Goal: Transaction & Acquisition: Subscribe to service/newsletter

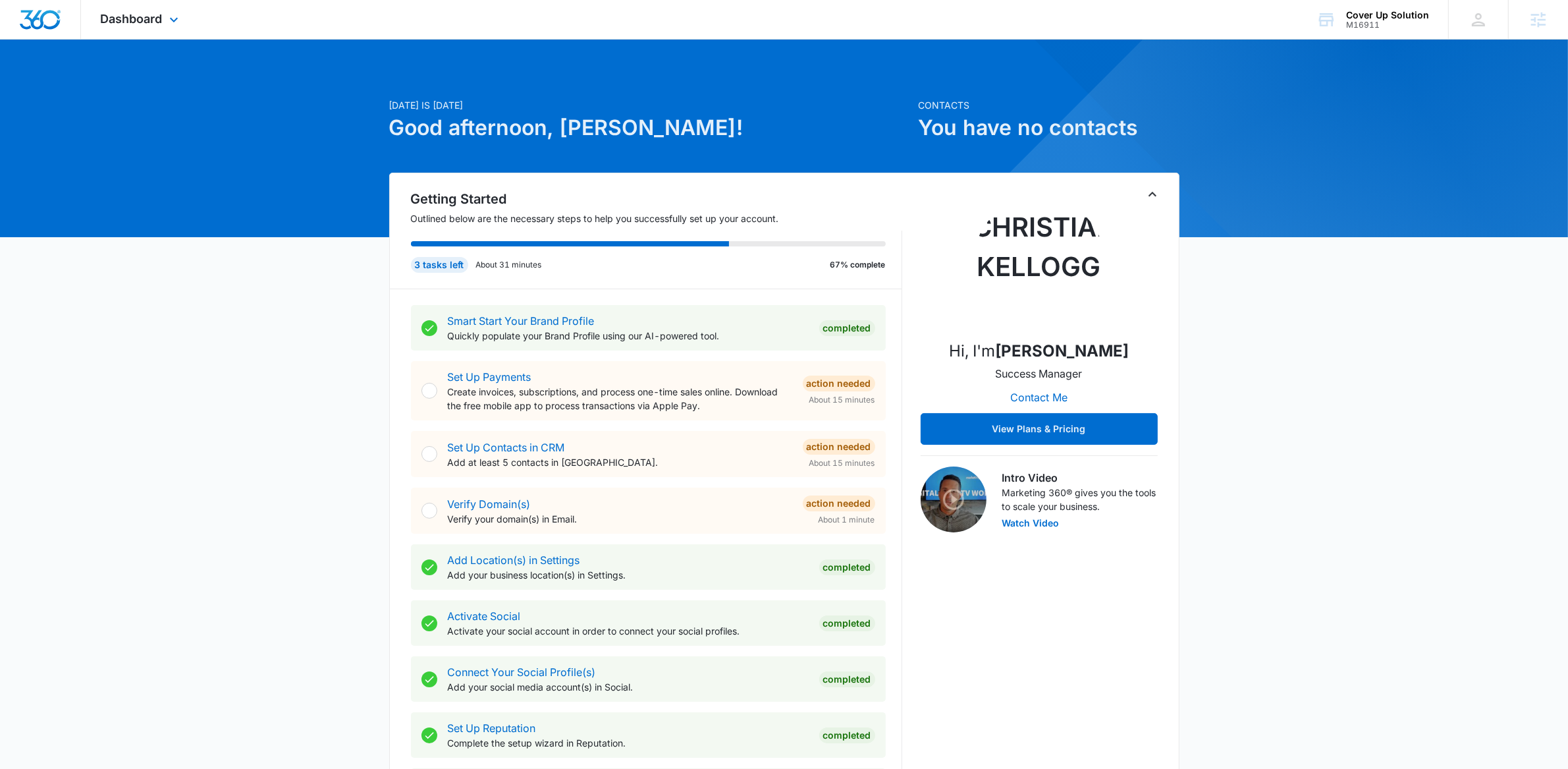
click at [129, 27] on div "Dashboard Apps Reputation Websites Forms CRM Email Social Payments POS Content …" at bounding box center [141, 19] width 121 height 39
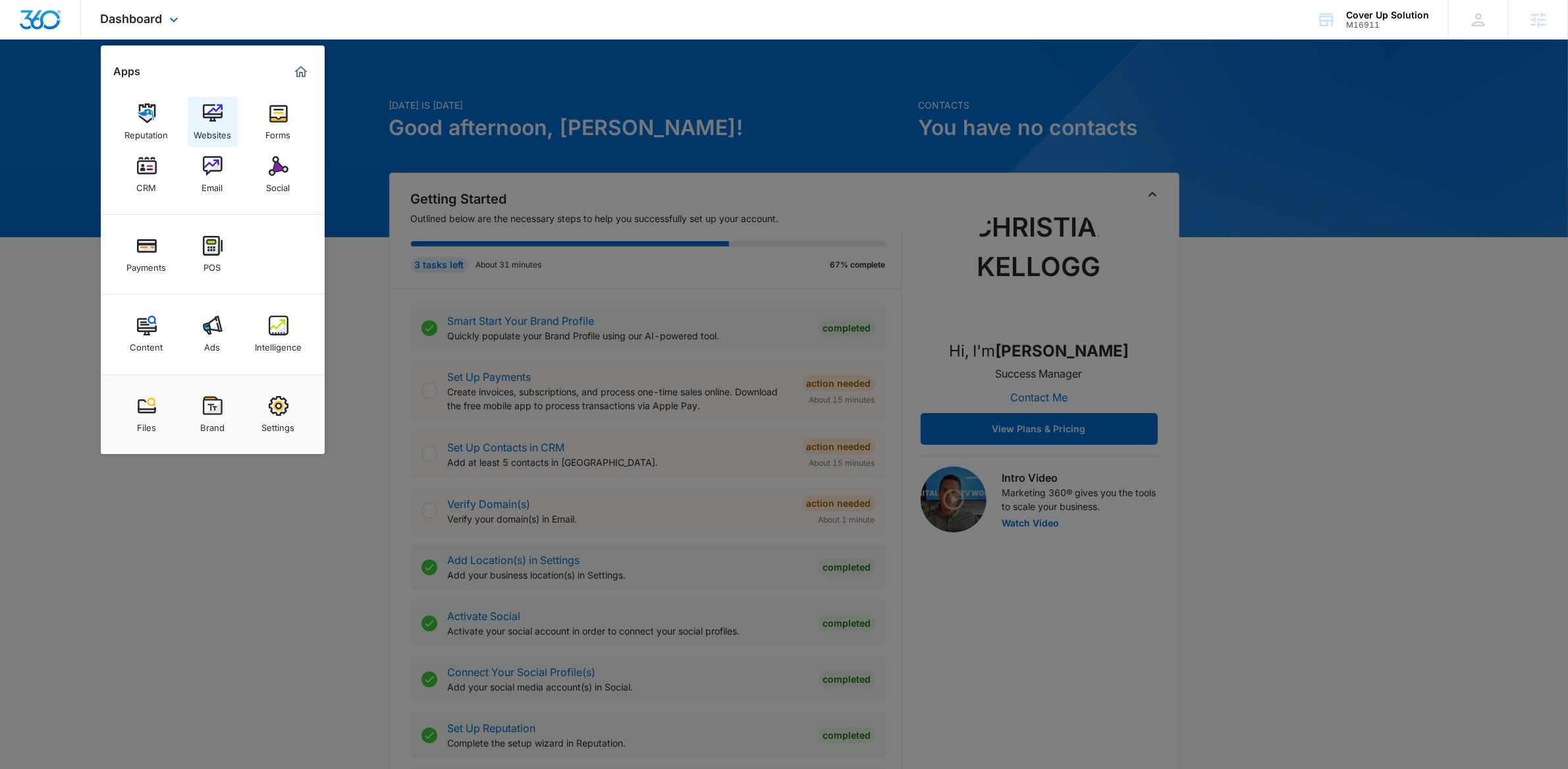
click at [205, 114] on img at bounding box center [213, 113] width 19 height 19
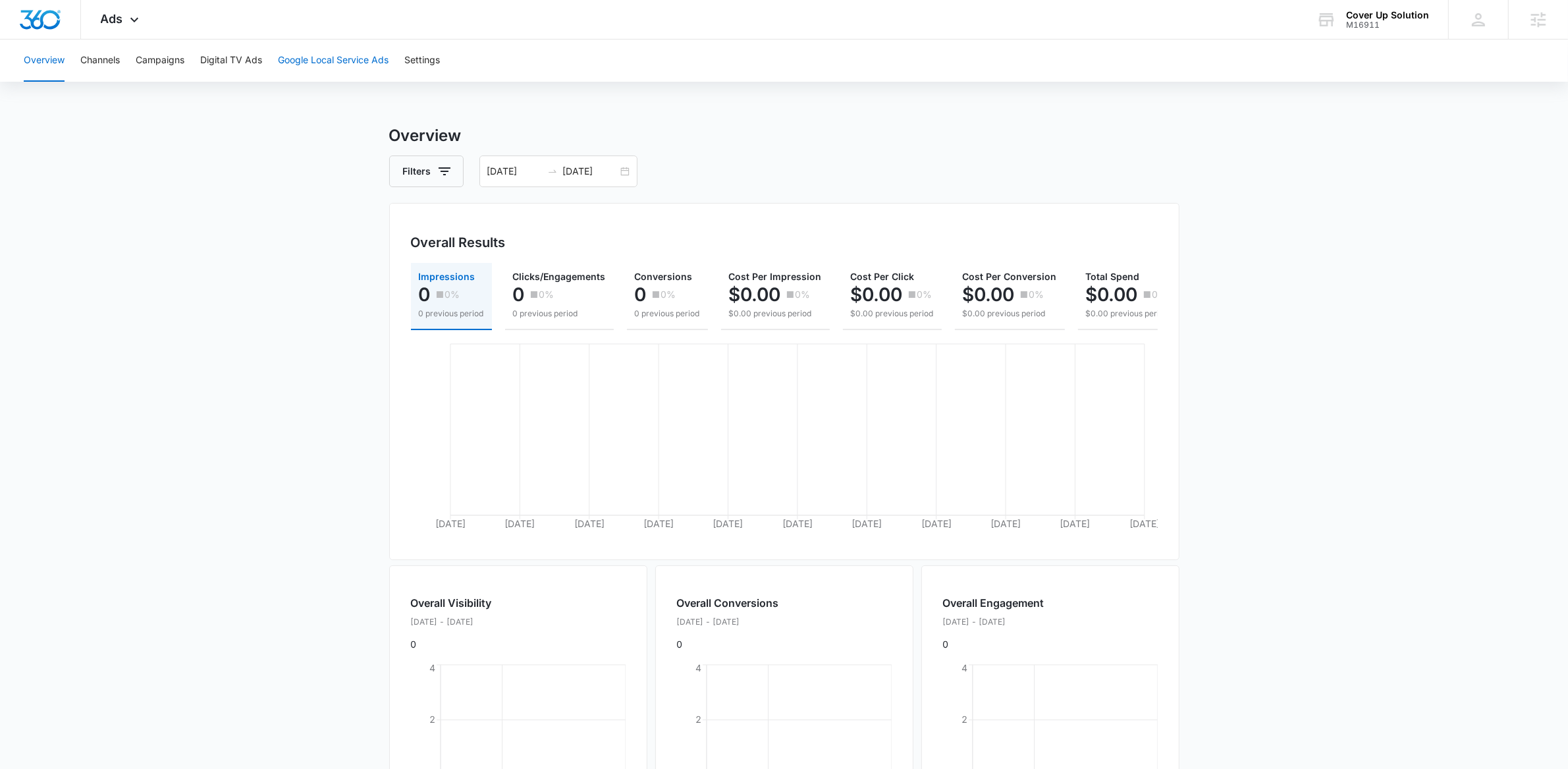
click at [340, 48] on button "Google Local Service Ads" at bounding box center [333, 61] width 110 height 43
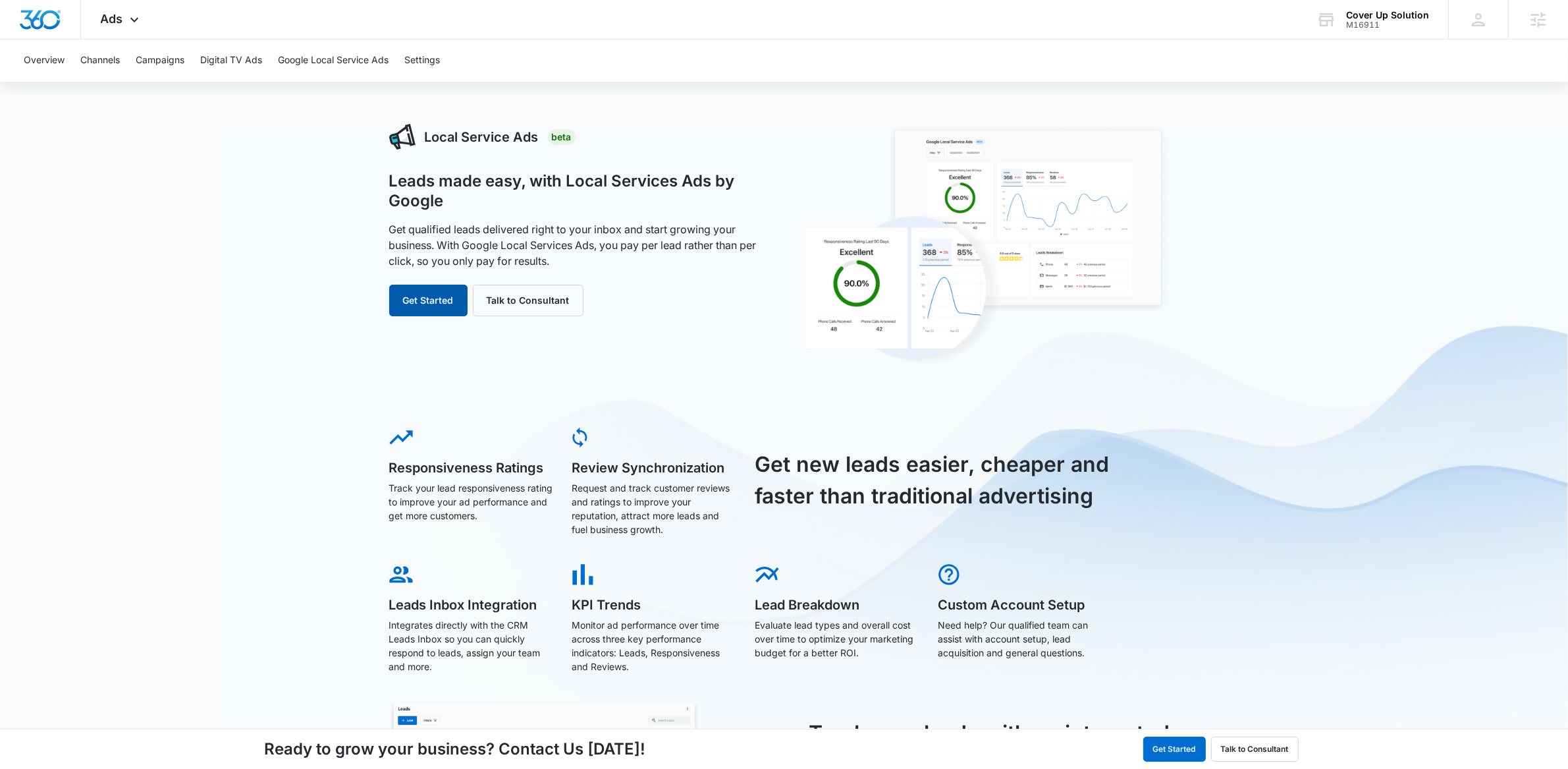
click at [423, 304] on button "Get Started" at bounding box center [428, 300] width 78 height 32
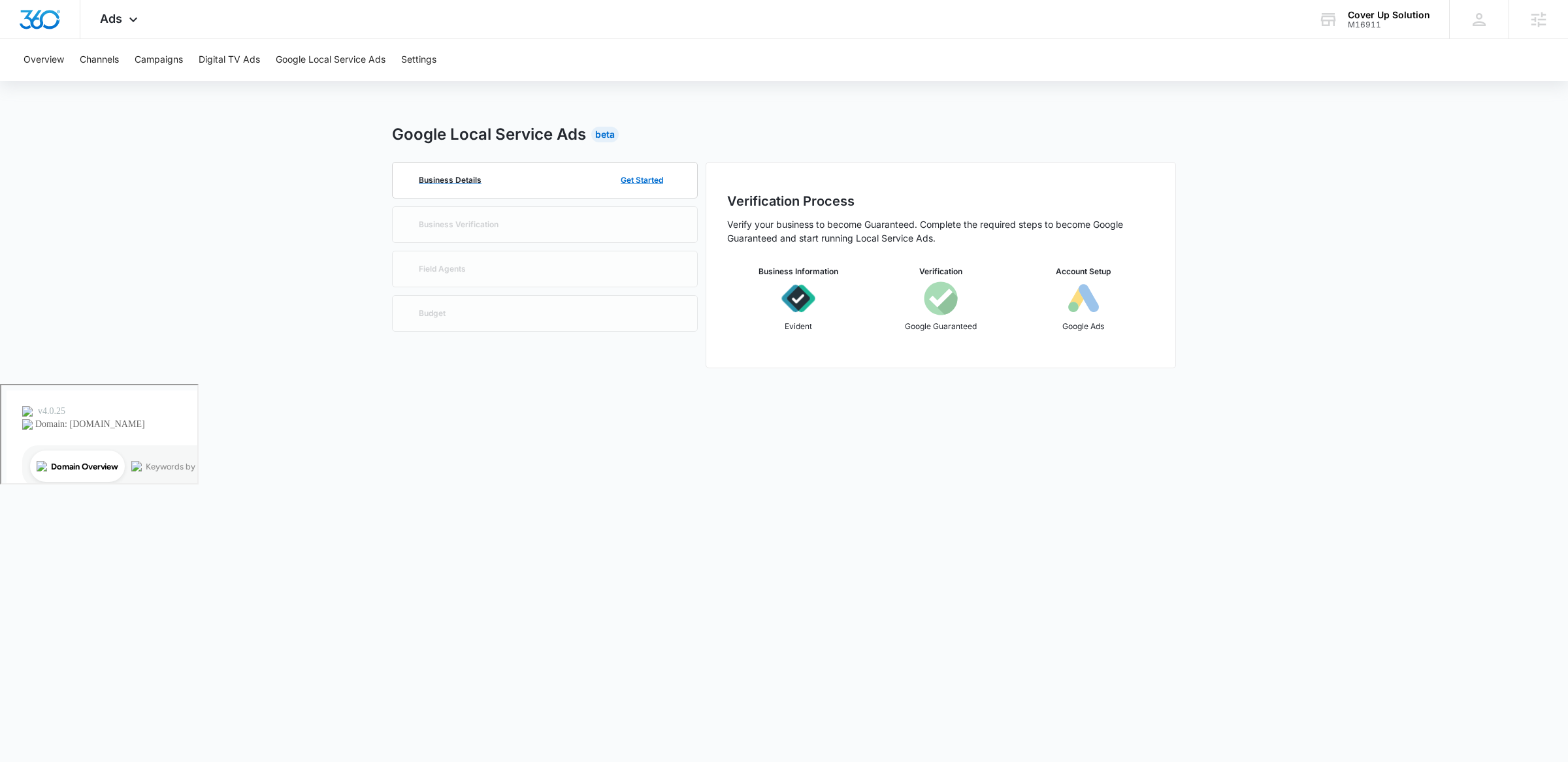
click at [544, 185] on div "Business Details Get Started" at bounding box center [545, 179] width 263 height 36
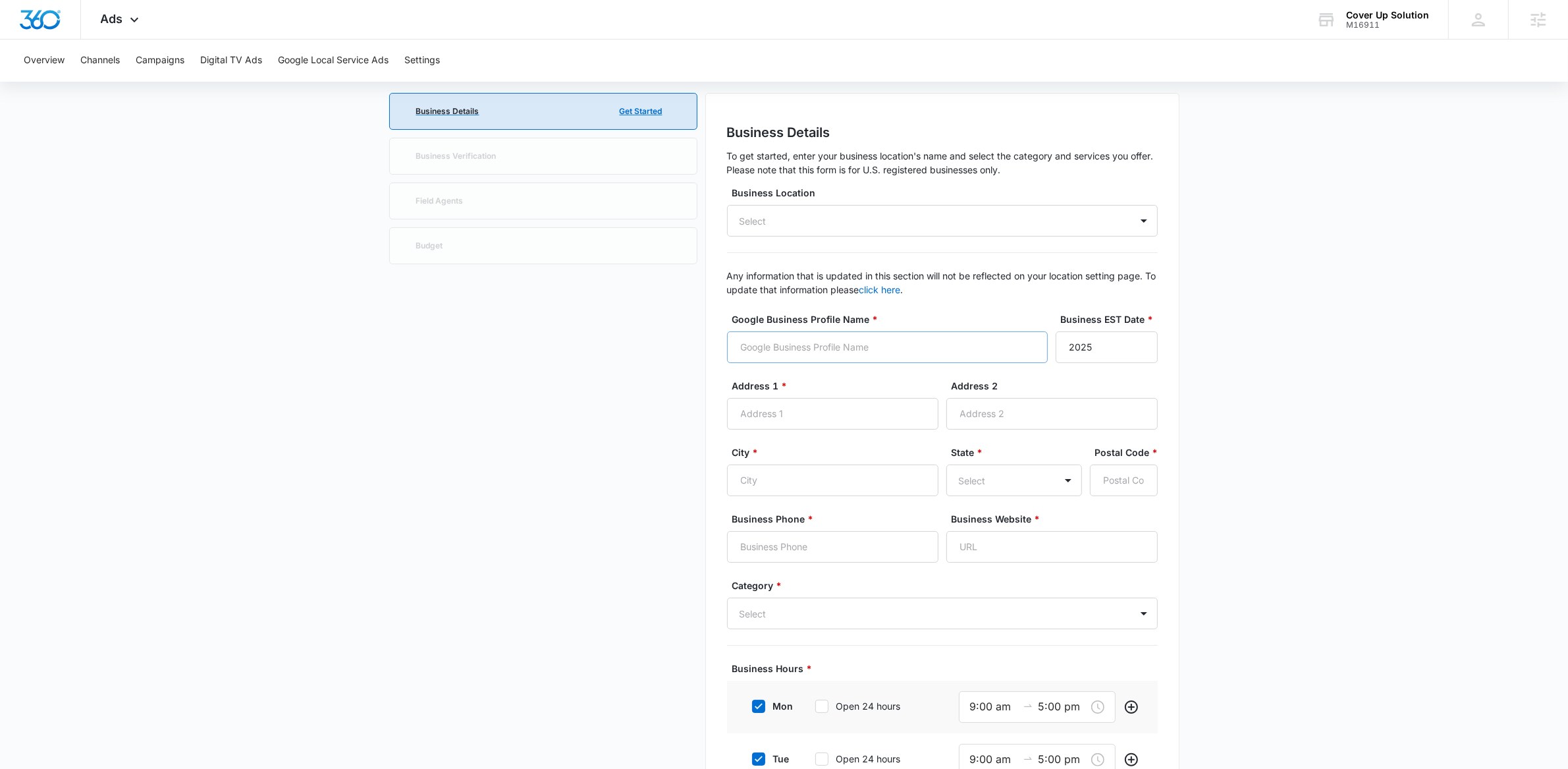
scroll to position [152, 0]
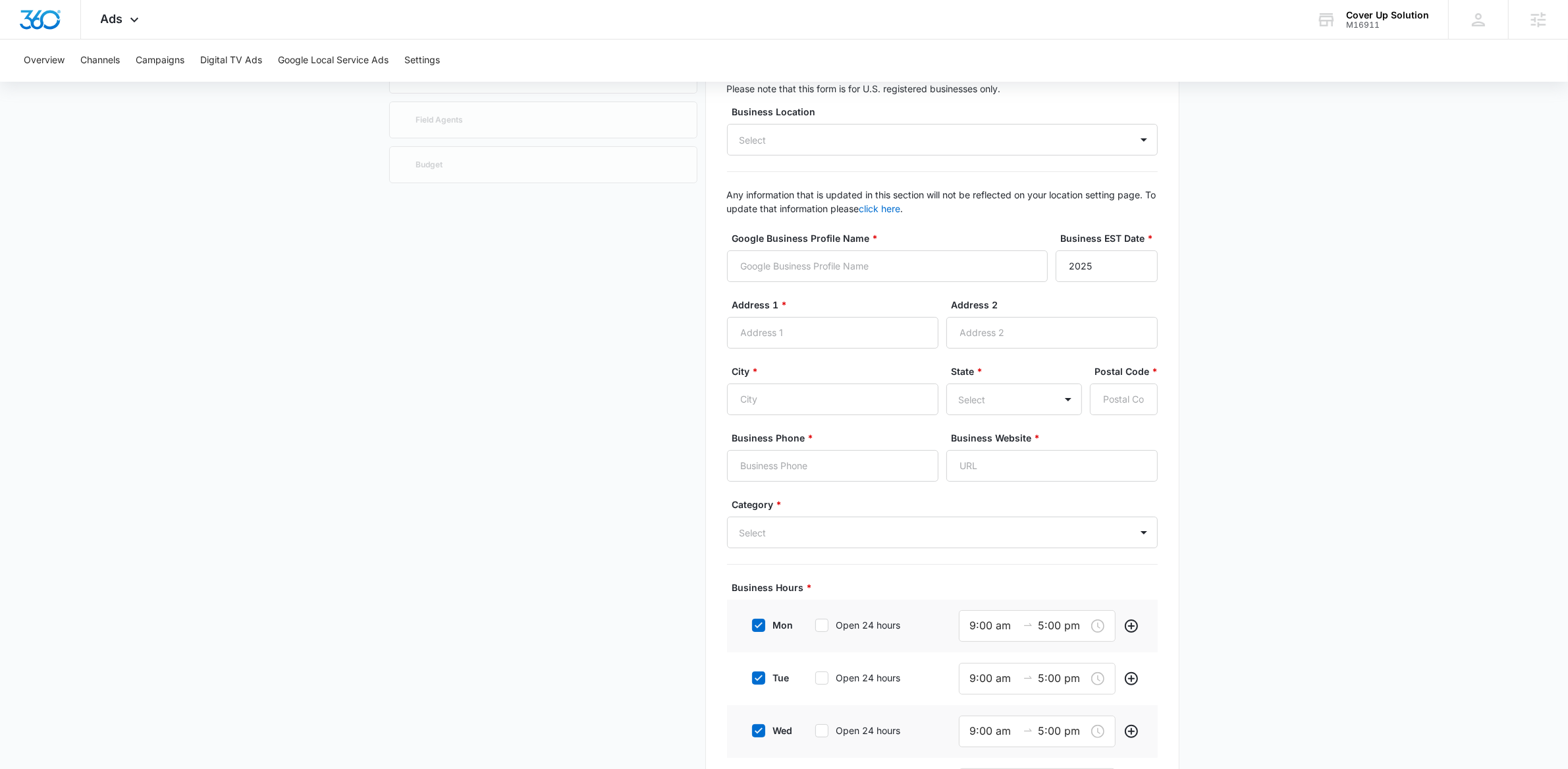
click at [817, 123] on div "Business Location Select" at bounding box center [942, 130] width 431 height 50
click at [824, 149] on div "Select" at bounding box center [942, 139] width 431 height 32
click at [802, 187] on p "Cover Up Solution" at bounding box center [942, 187] width 397 height 15
type input "Cover Up Solution"
type input "34 Pelham Road"
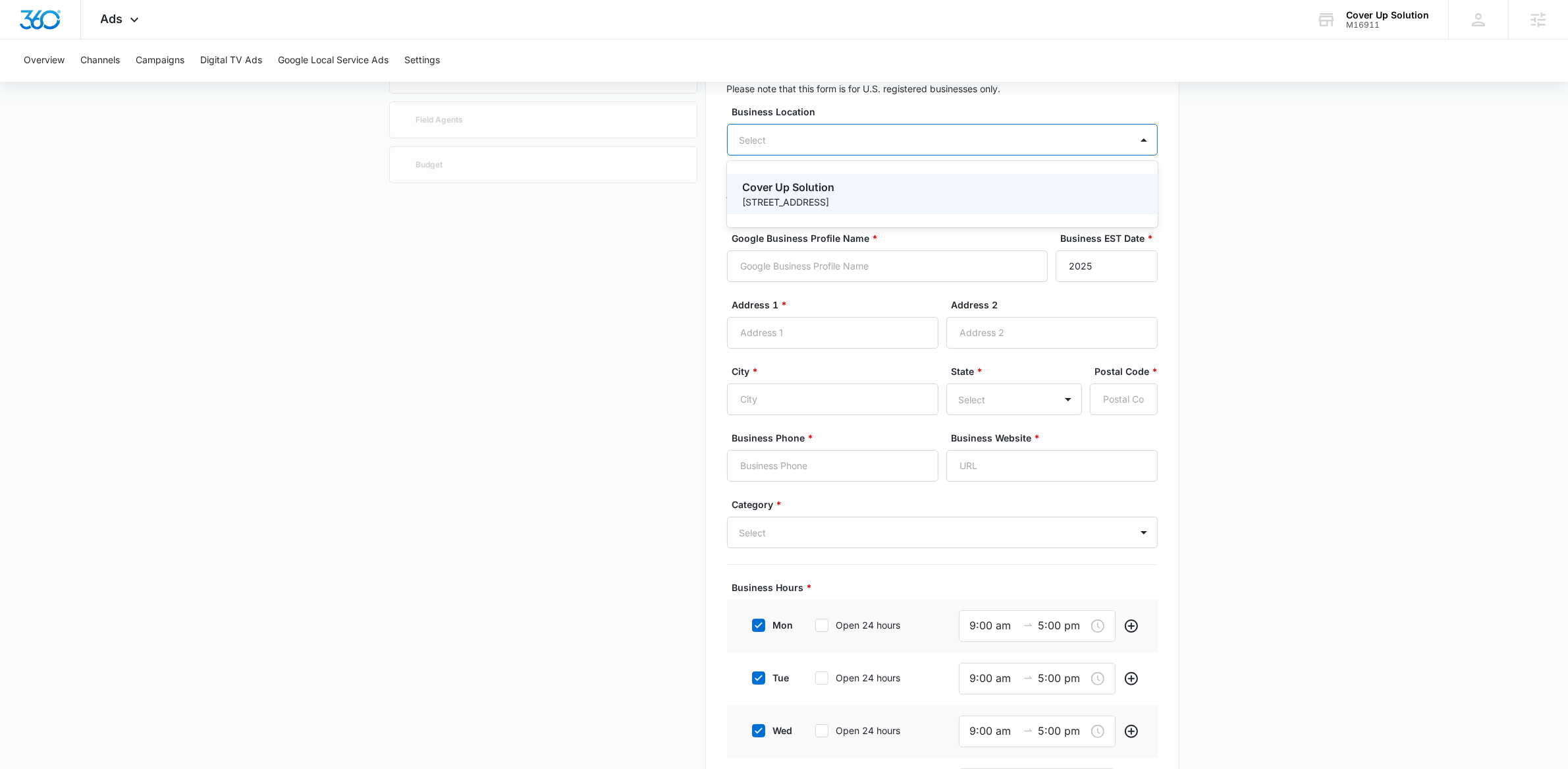
type input "Building B, Unit 2"
type input "Salem"
type input "03079"
type input "6033287468"
type input "https://coverupsolution.com/"
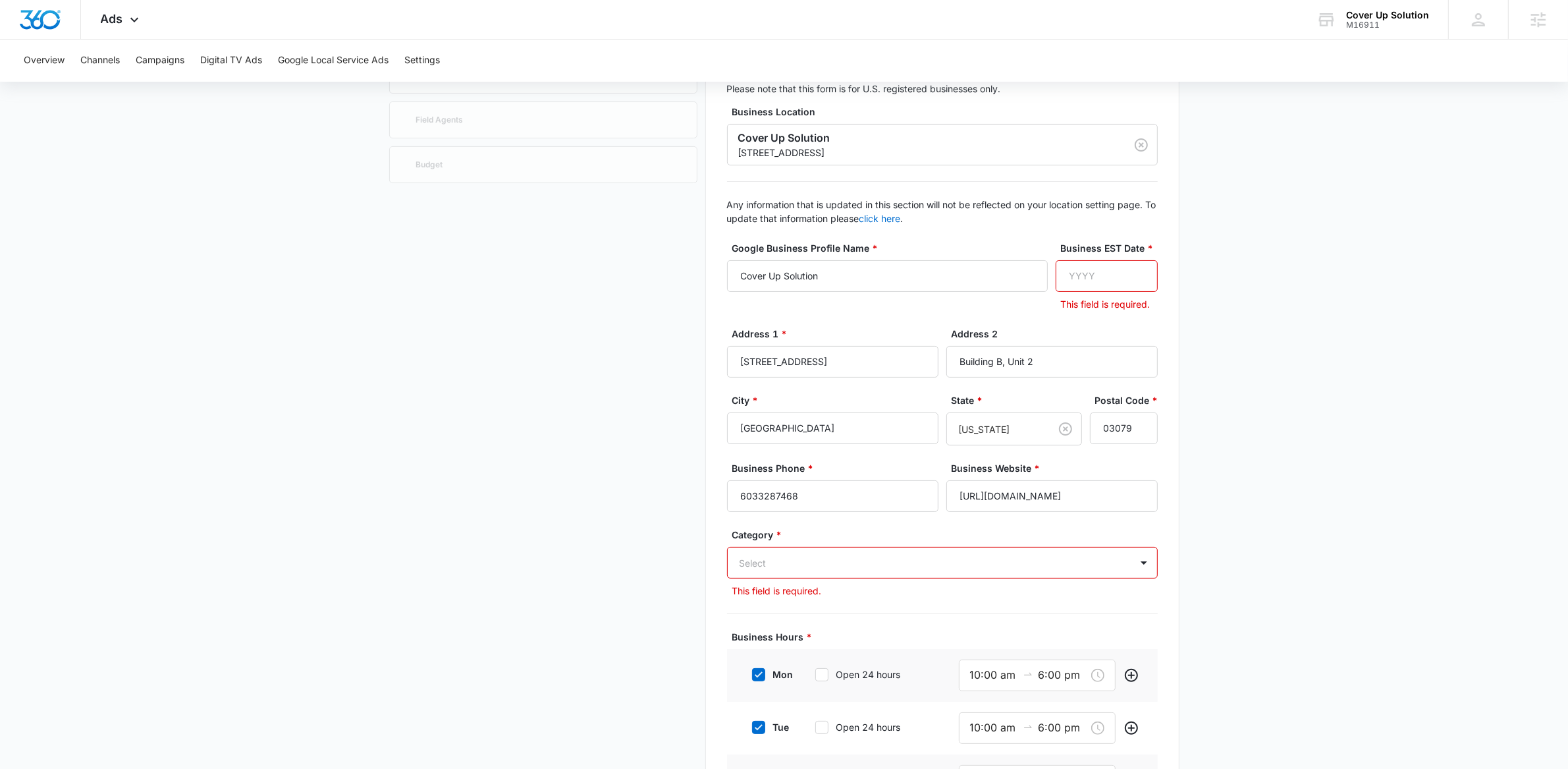
drag, startPoint x: 1361, startPoint y: 211, endPoint x: 1351, endPoint y: 215, distance: 10.8
click at [1360, 212] on main "Google Local Service Ads Beta Business Details Get Started Business Verificatio…" at bounding box center [784, 519] width 1568 height 1095
click at [1098, 277] on input "Business EST Date *" at bounding box center [1106, 276] width 102 height 32
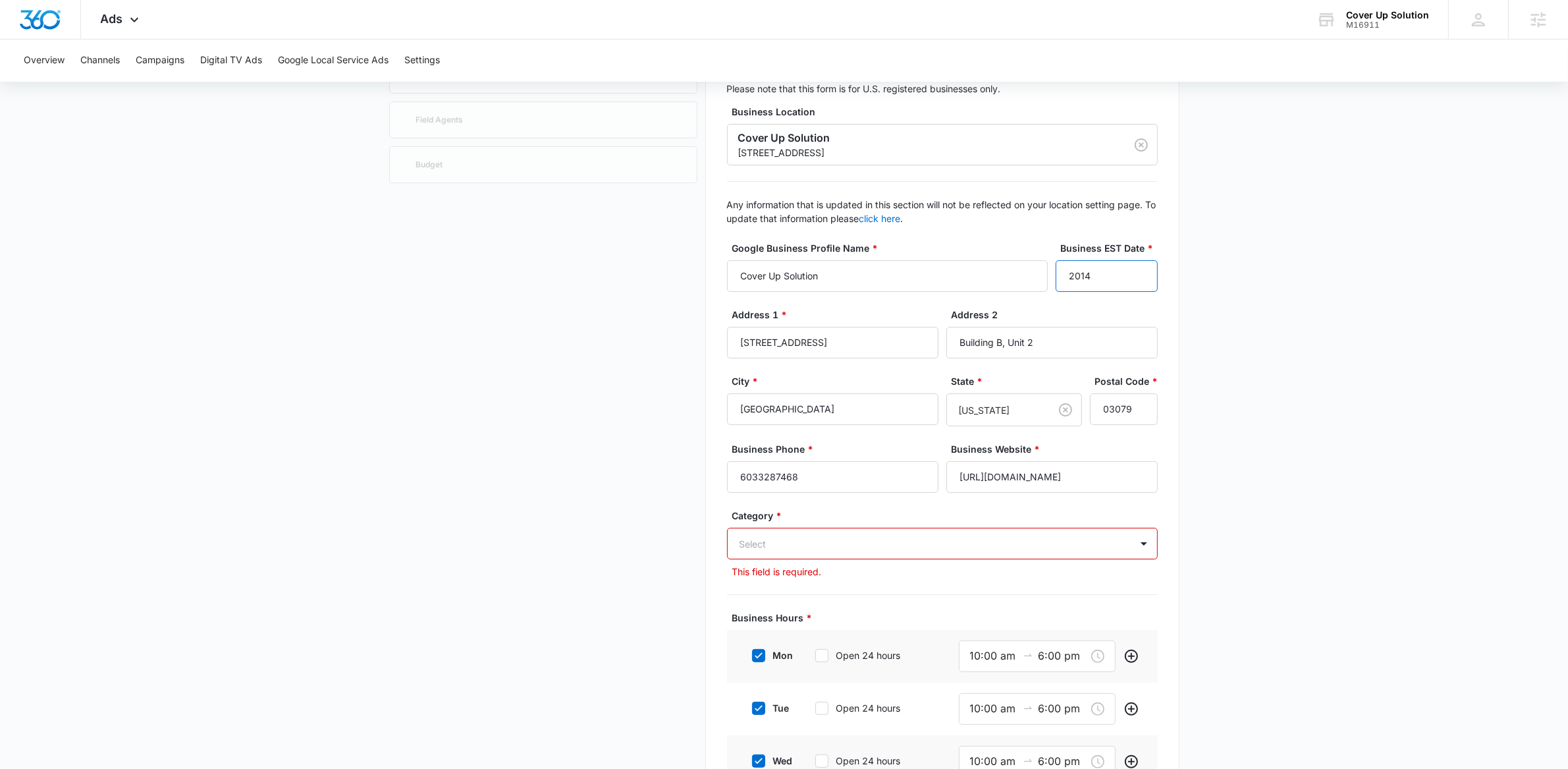
type input "2014"
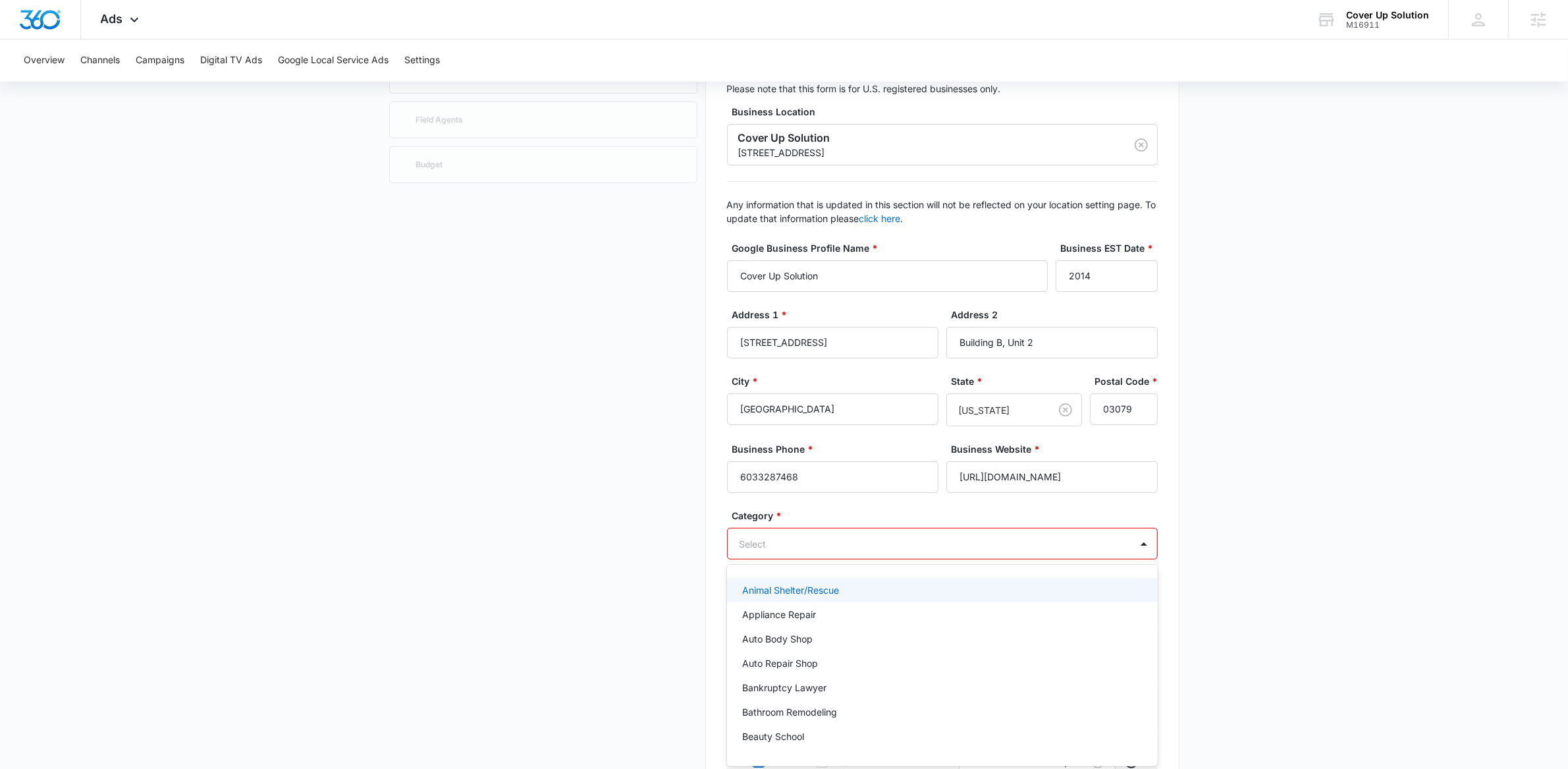
click at [890, 543] on div at bounding box center [926, 543] width 375 height 16
type input "a"
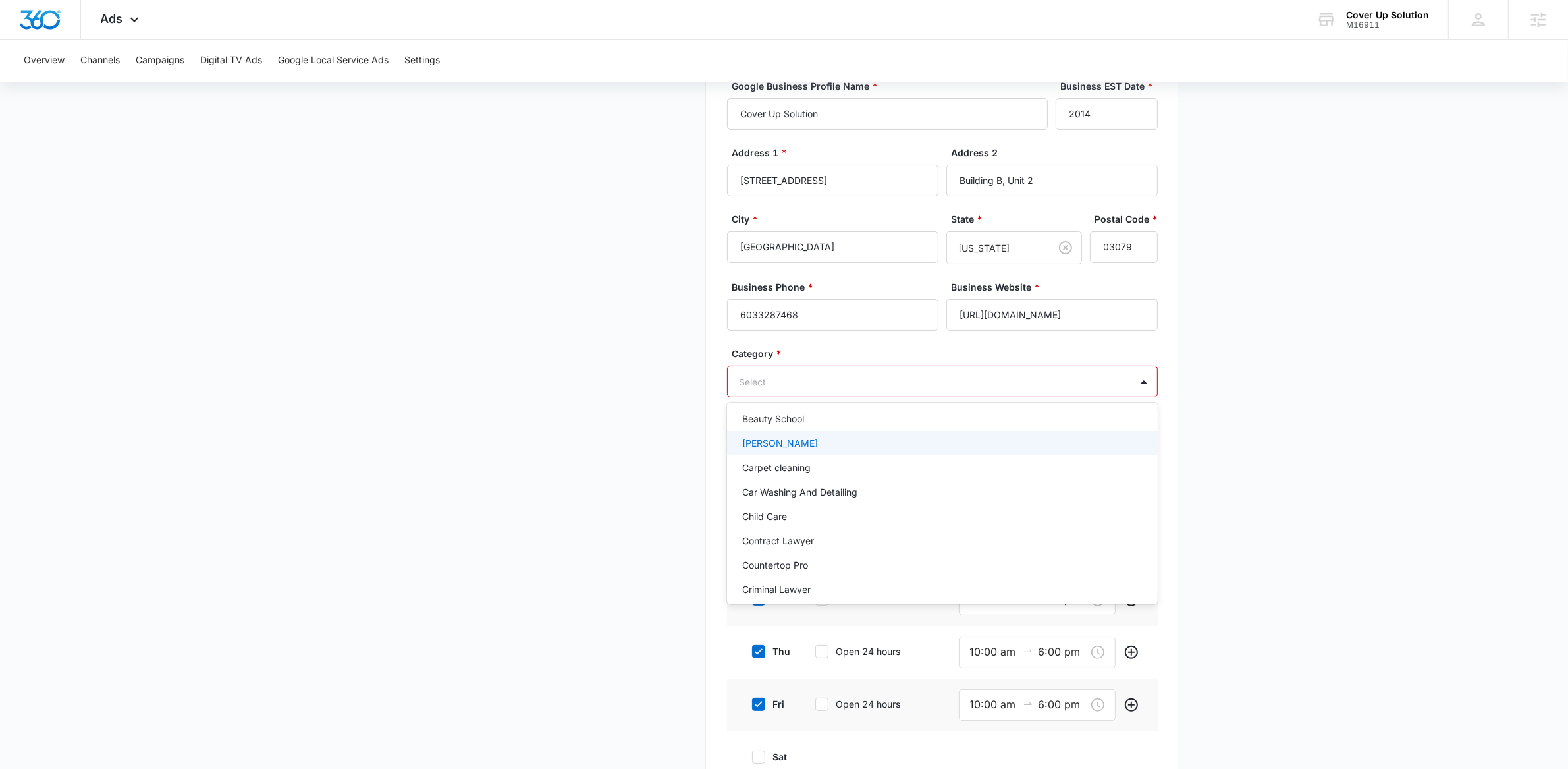
scroll to position [317, 0]
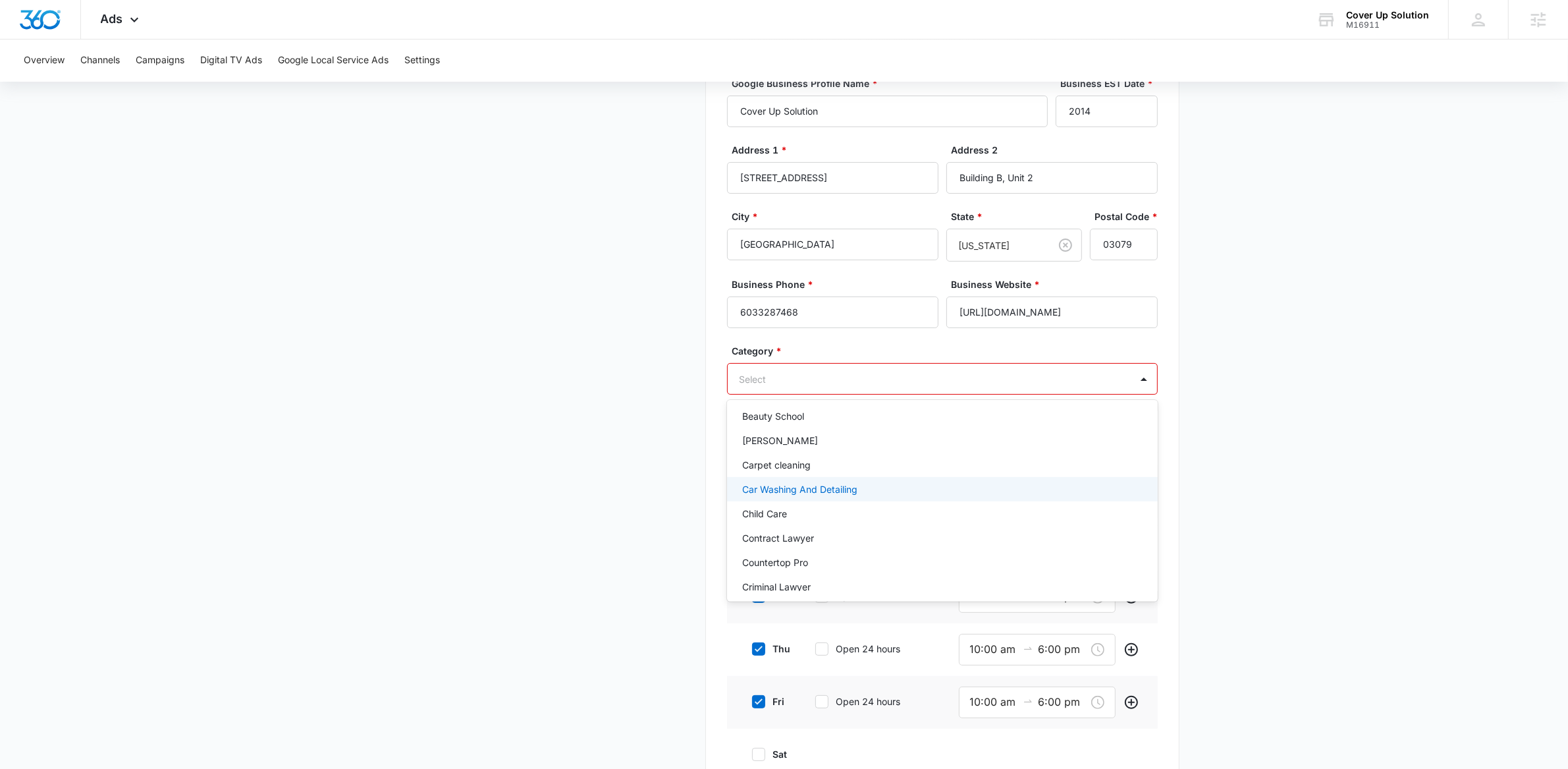
click at [835, 491] on p "Car Washing And Detailing" at bounding box center [800, 489] width 115 height 14
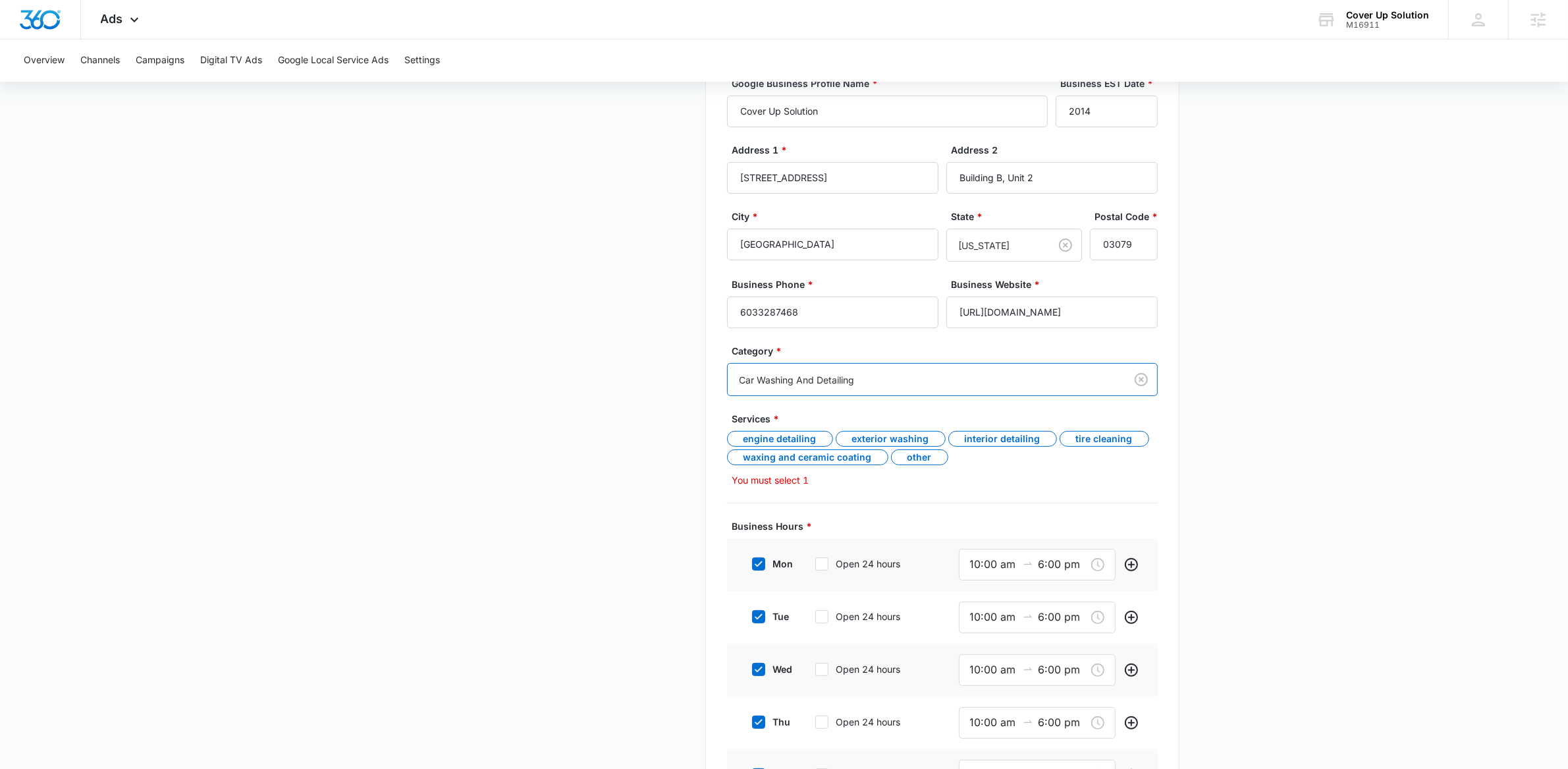
click at [1236, 439] on main "Google Local Service Ads Beta Business Details Get Started Business Verificatio…" at bounding box center [784, 382] width 1568 height 1150
click at [921, 455] on div "Other" at bounding box center [920, 457] width 57 height 15
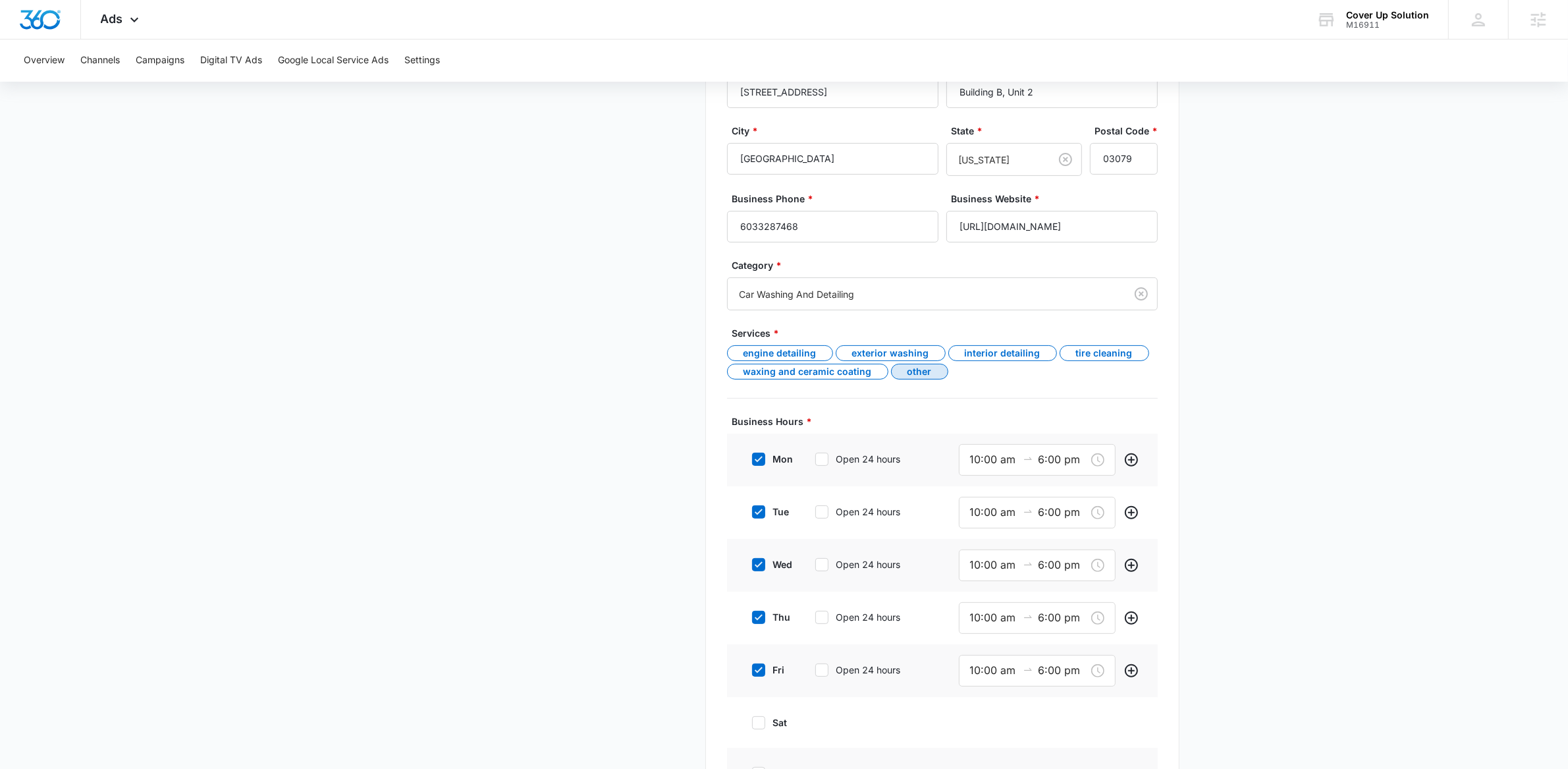
scroll to position [517, 0]
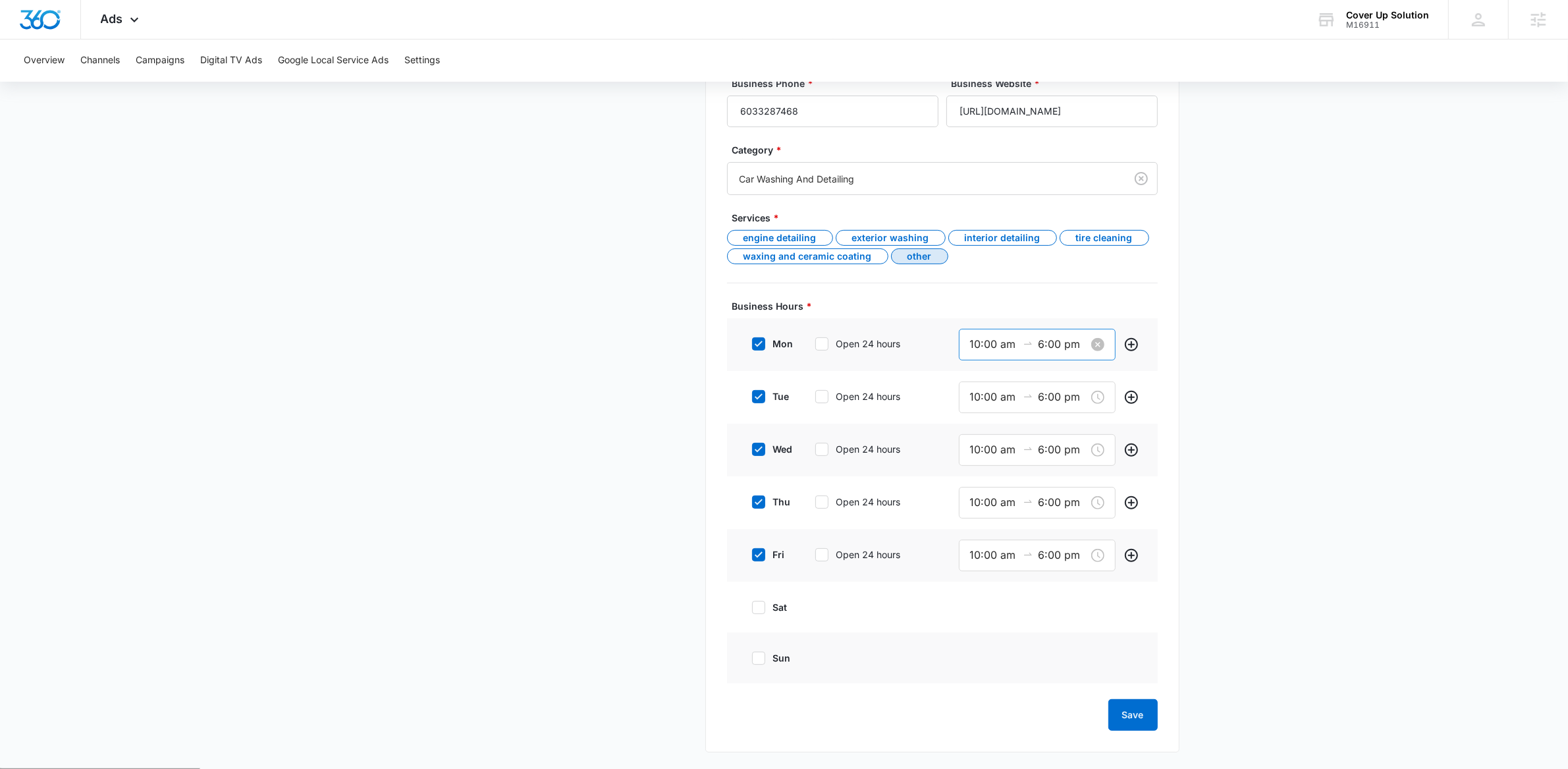
click at [1044, 345] on input "6:00 pm" at bounding box center [1062, 344] width 47 height 16
click at [1048, 534] on span "OK" at bounding box center [1049, 533] width 14 height 15
type input "5:00 pm"
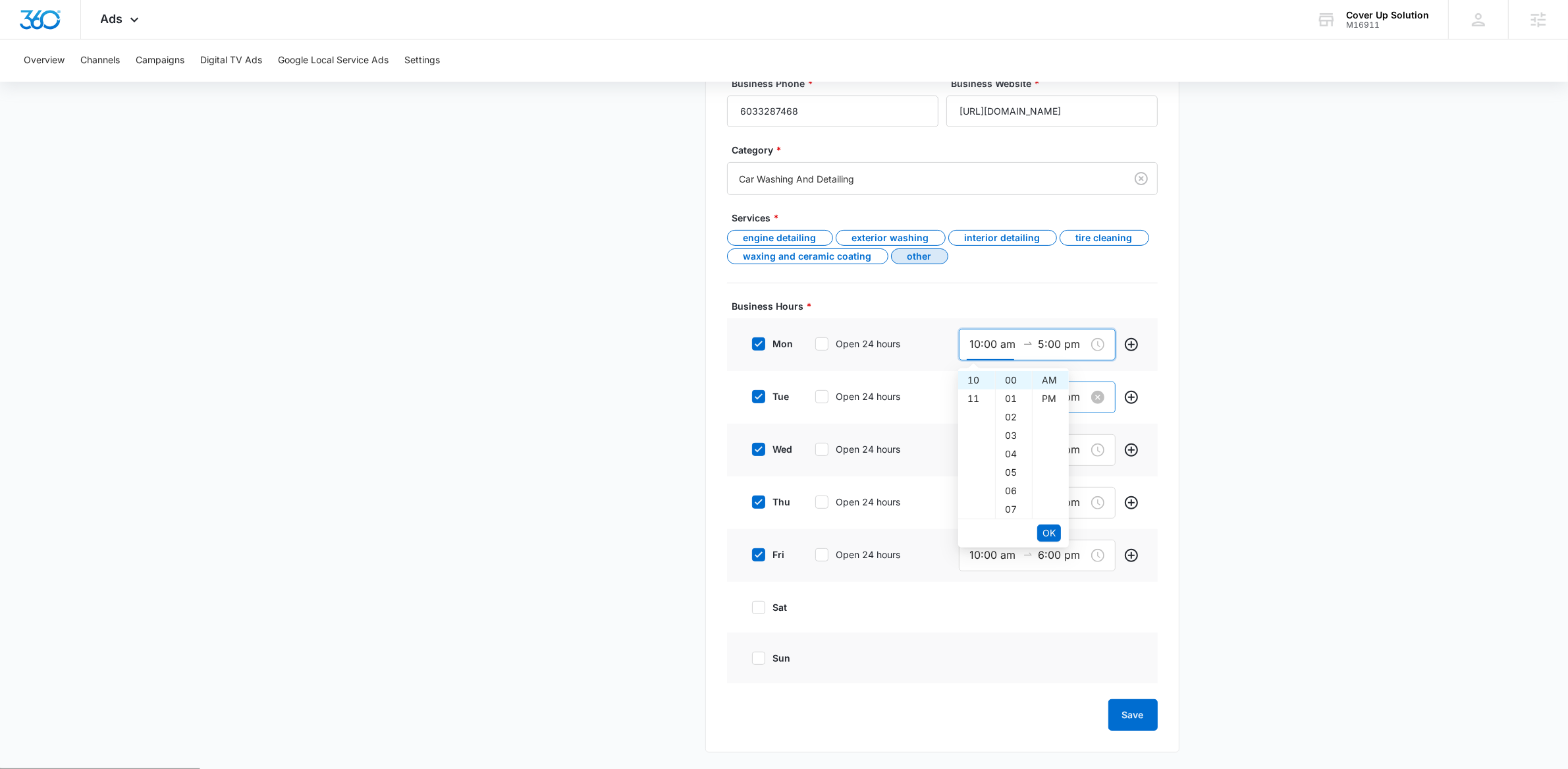
click at [1080, 395] on body "Ads Apps Reputation Websites Forms CRM Email Social Payments POS Content Ads In…" at bounding box center [784, 178] width 1568 height 1391
click at [1042, 397] on input "6:00 pm" at bounding box center [1062, 396] width 47 height 16
type input "5:00 pm"
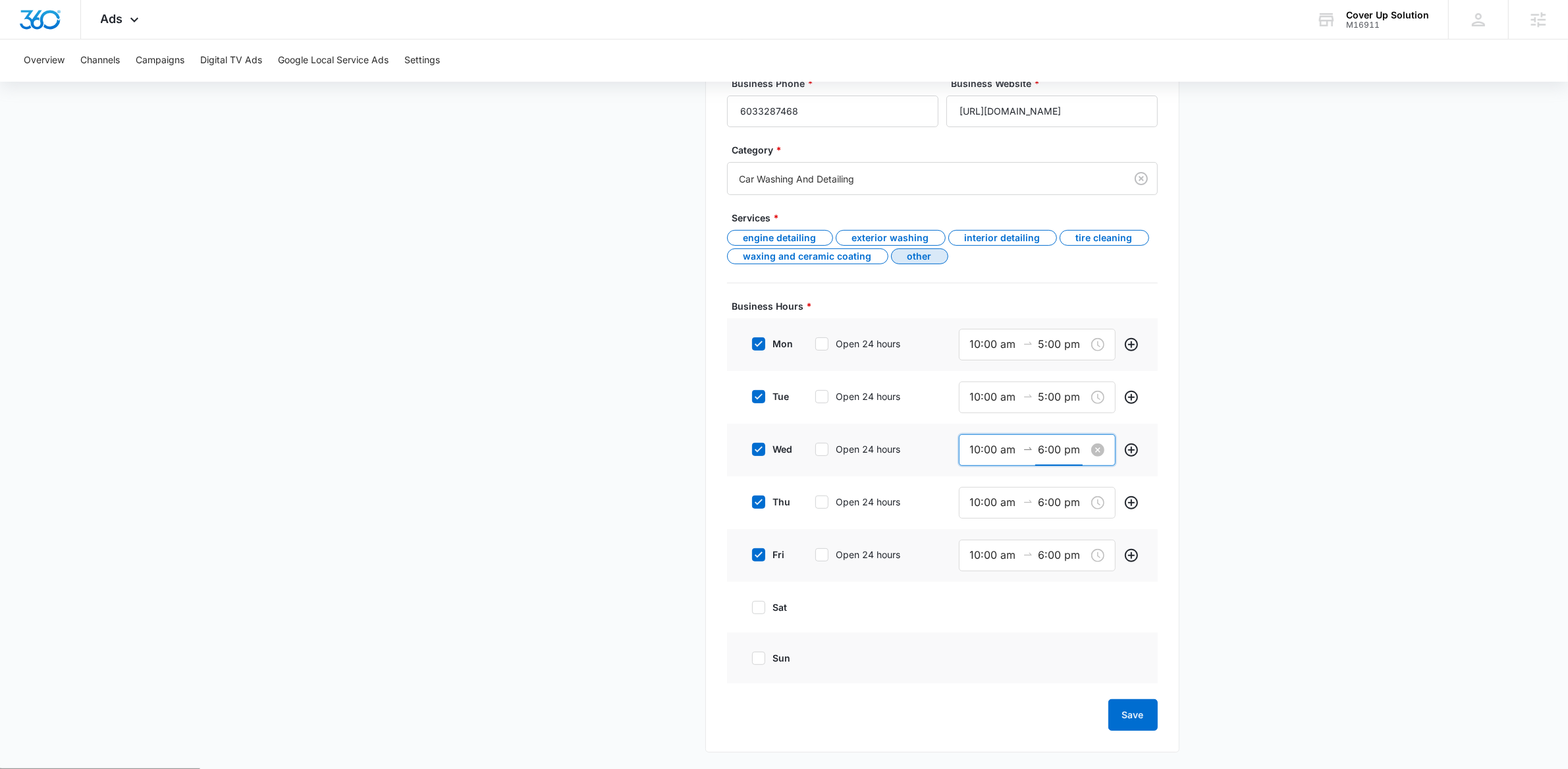
drag, startPoint x: 1044, startPoint y: 449, endPoint x: 1065, endPoint y: 463, distance: 25.2
click at [1044, 449] on input "6:00 pm" at bounding box center [1062, 449] width 47 height 16
type input "5:00 pm"
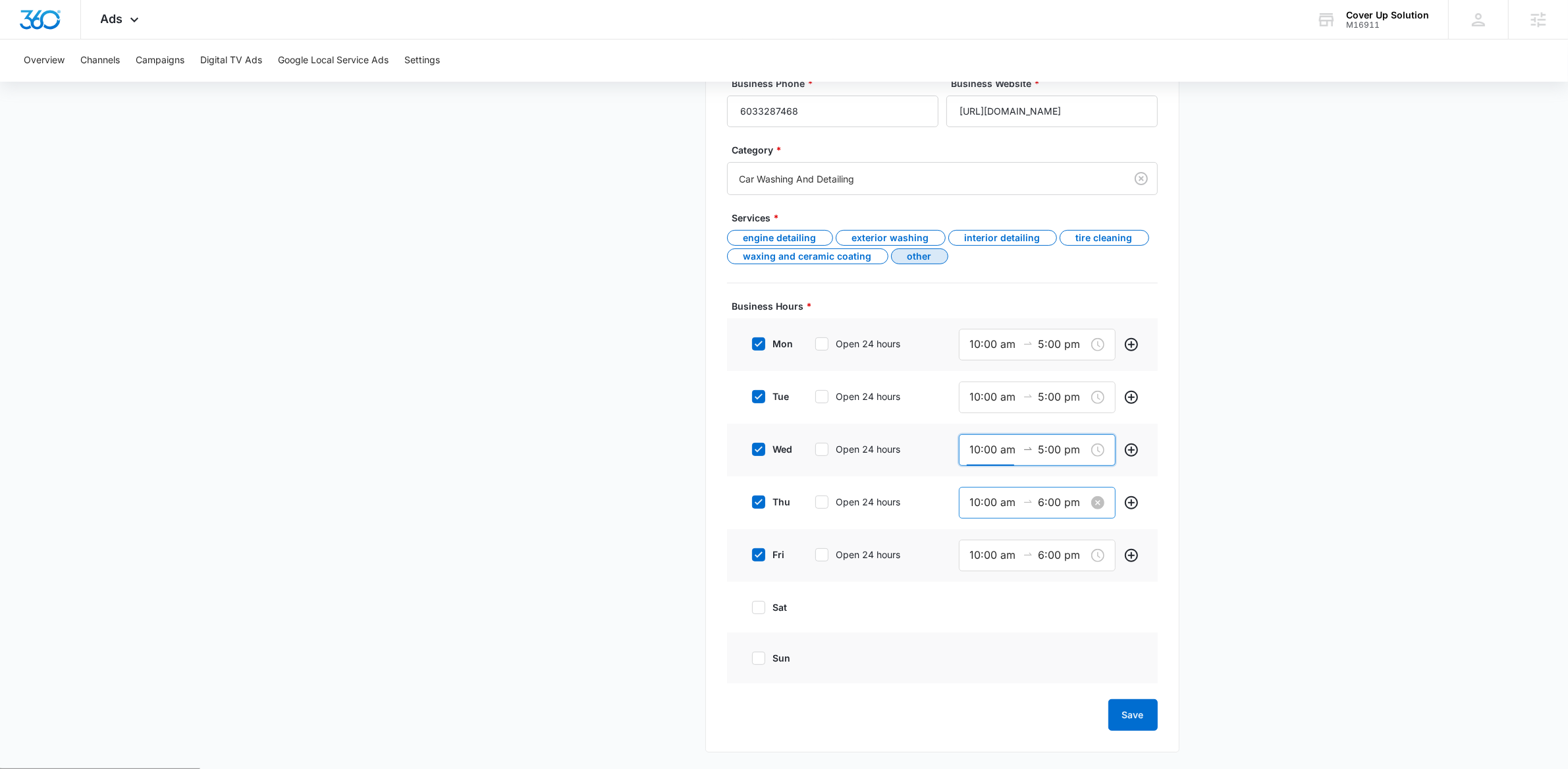
click at [1045, 506] on input "6:00 pm" at bounding box center [1062, 502] width 47 height 16
type input "5:00 pm"
click at [1042, 555] on input "6:00 pm" at bounding box center [1062, 555] width 47 height 16
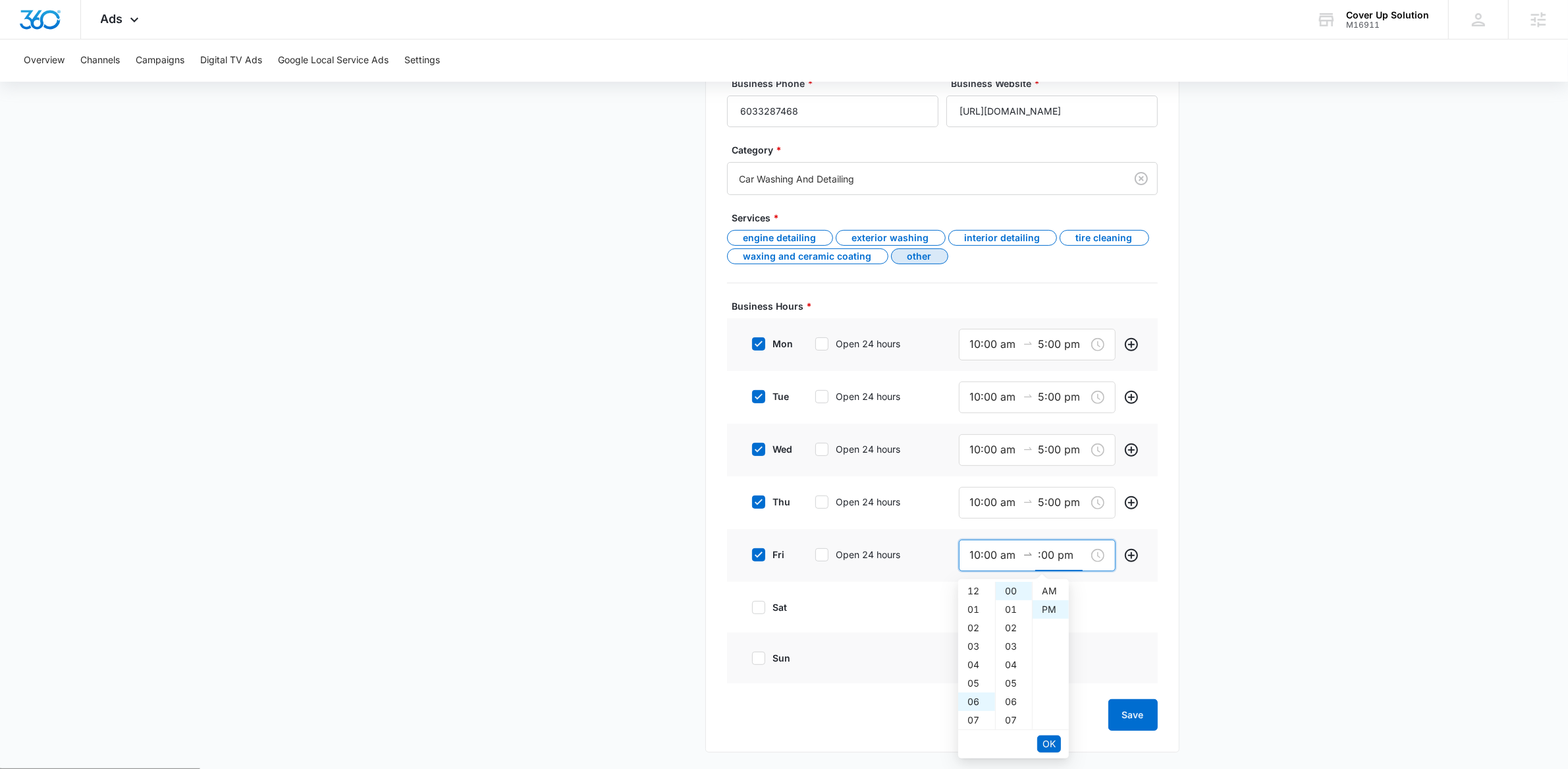
scroll to position [17, 0]
type input "5:00 pm"
click at [1137, 713] on button "Save" at bounding box center [1132, 715] width 49 height 32
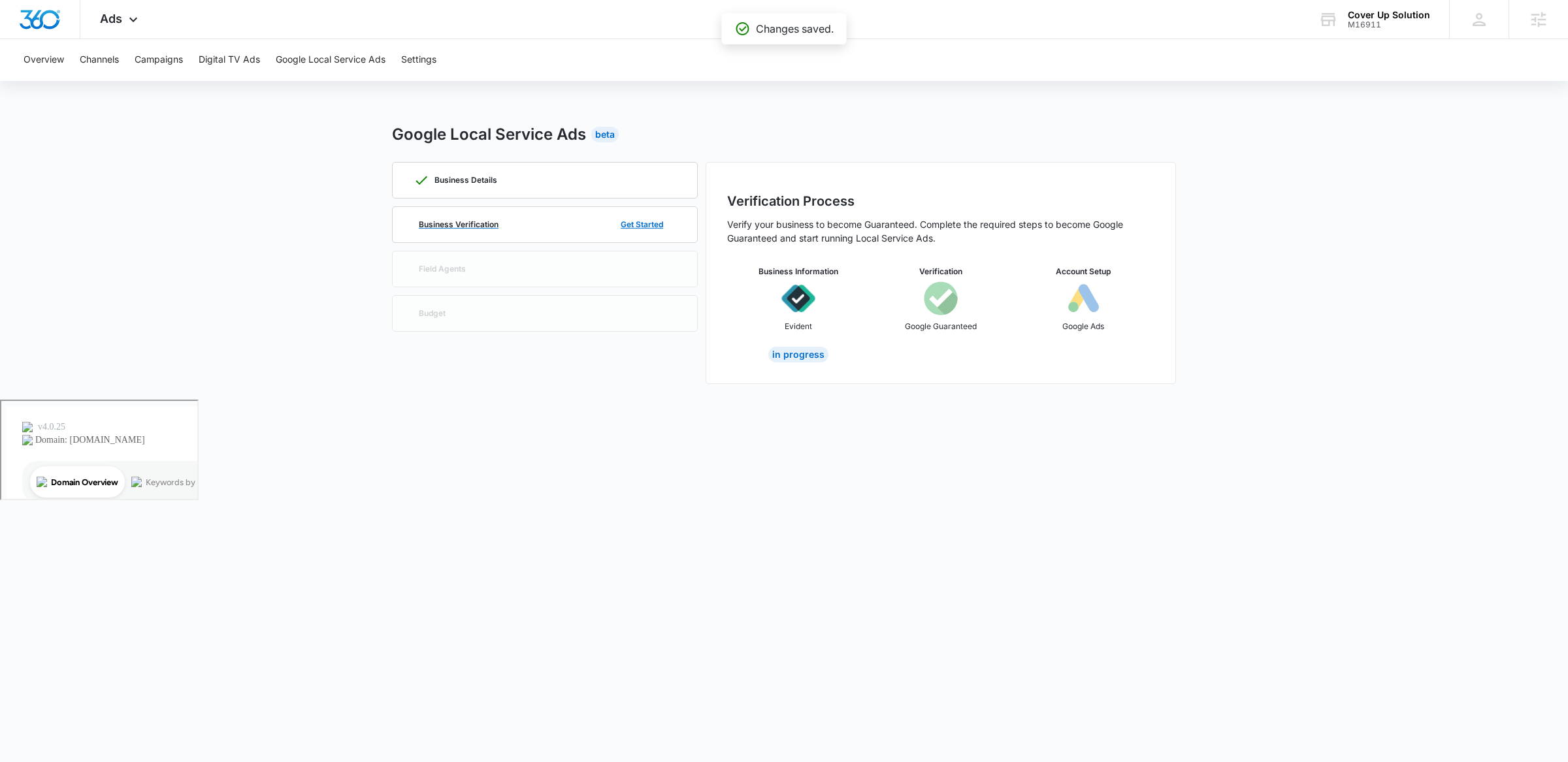
click at [510, 225] on div "Business Verification Get Started" at bounding box center [545, 225] width 263 height 36
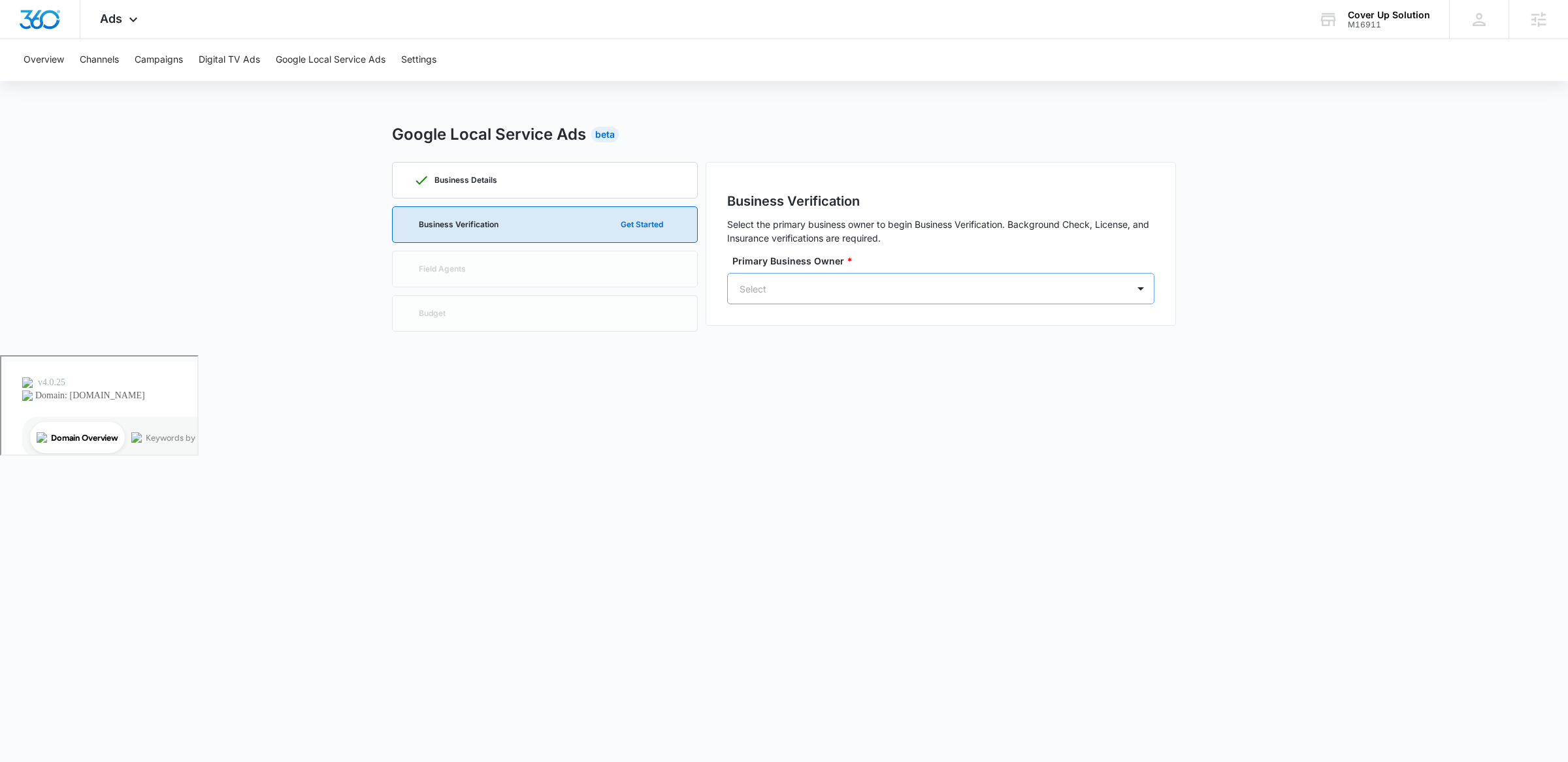
click at [910, 274] on div "Select" at bounding box center [928, 289] width 399 height 30
click at [737, 345] on div "JN JOE NASR info@coverupsolution.com" at bounding box center [940, 347] width 427 height 50
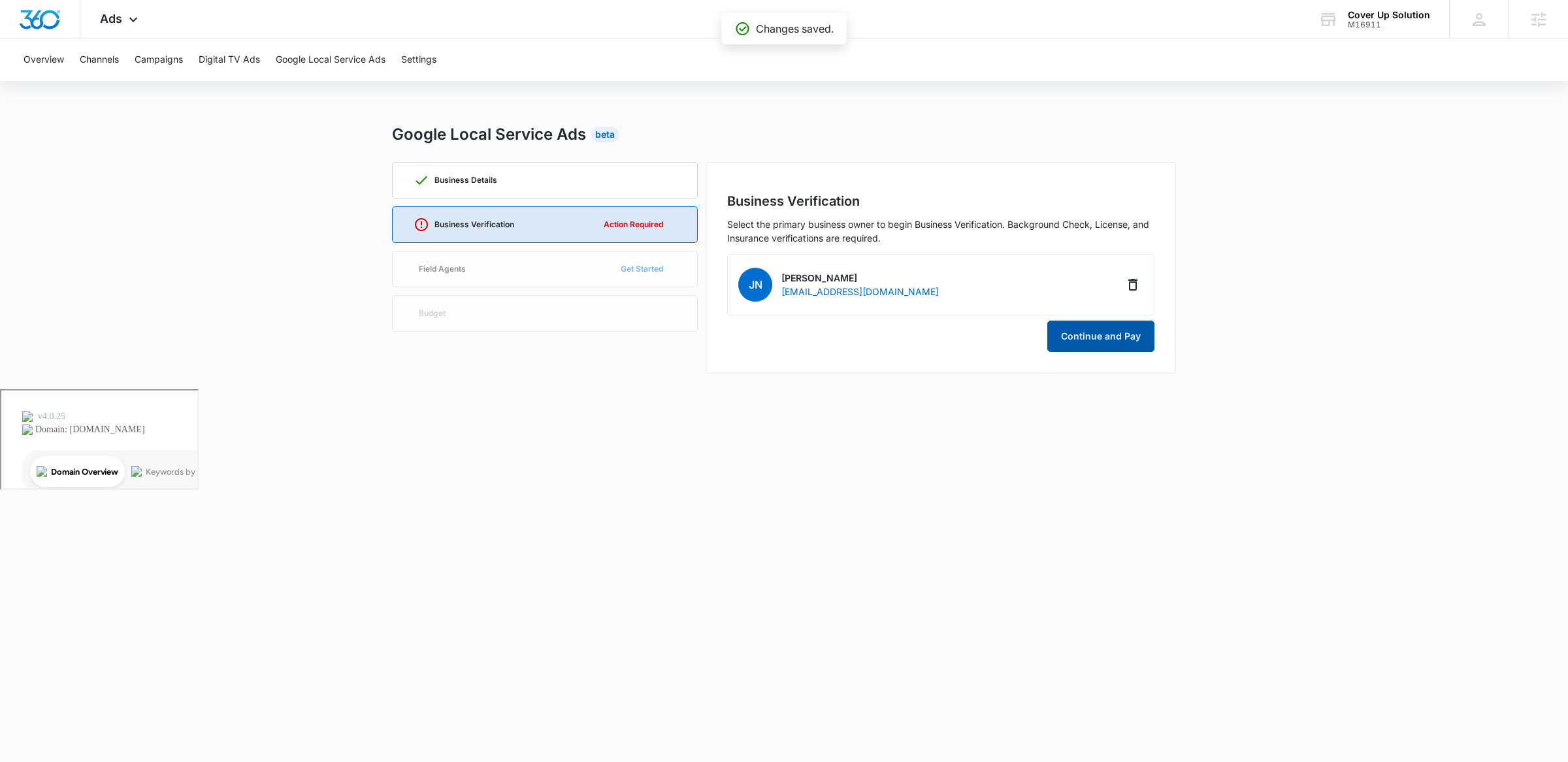
click at [1078, 333] on button "Continue and Pay" at bounding box center [1101, 336] width 108 height 32
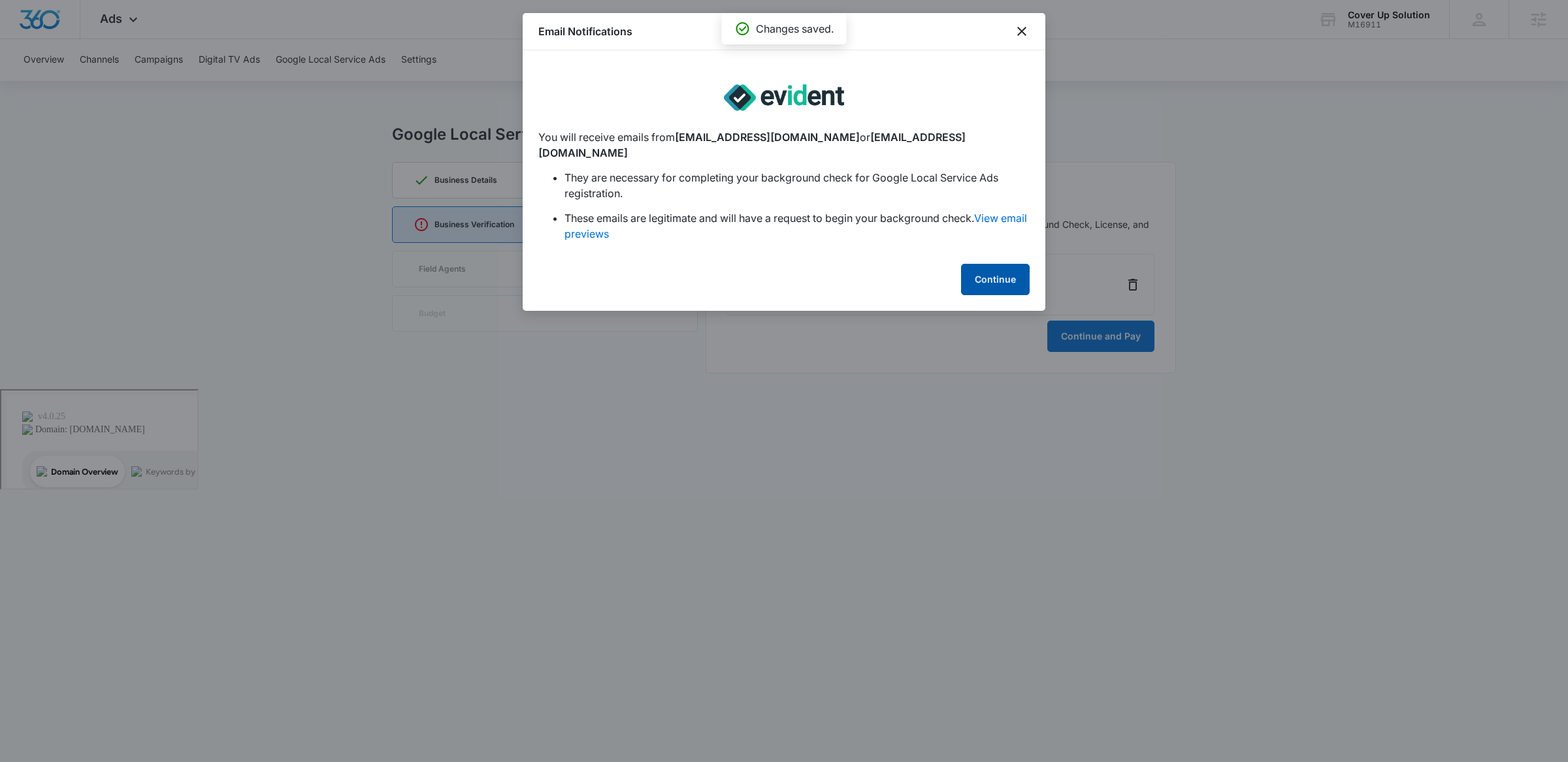
click at [988, 264] on button "Continue" at bounding box center [995, 279] width 68 height 32
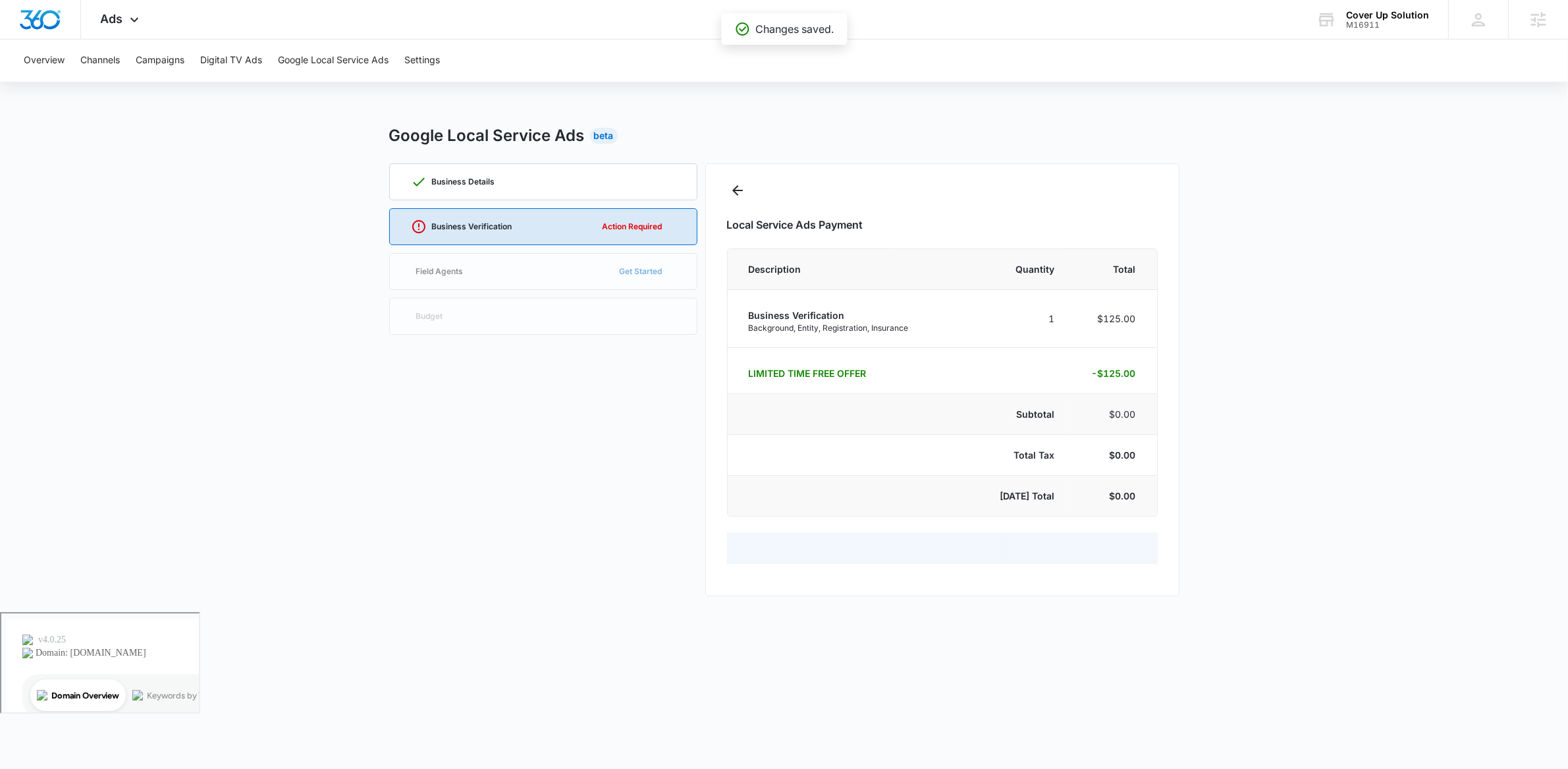
select select "pm_1Rw87CA4n8RTgNjUzvnu2tHo"
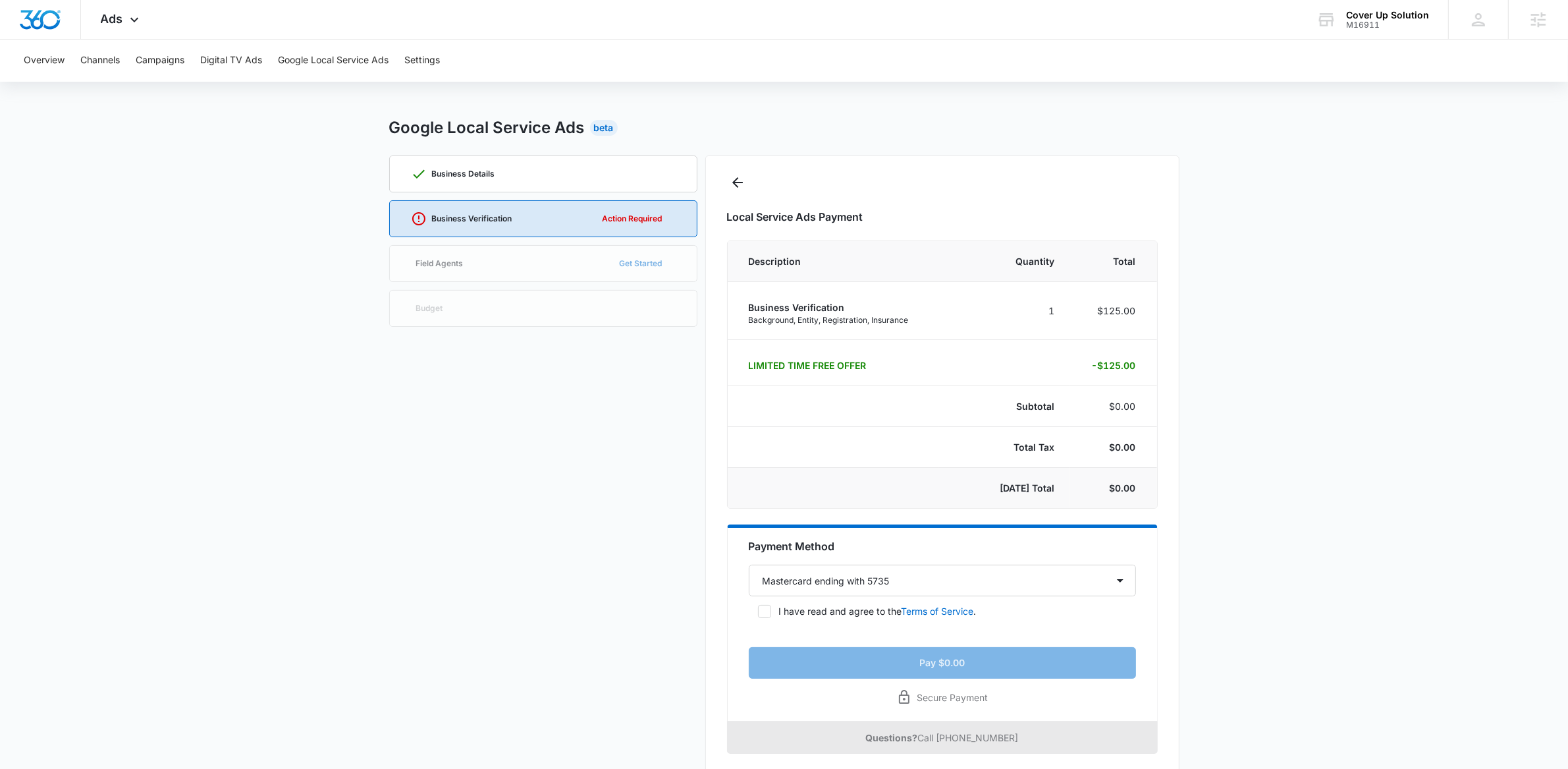
scroll to position [31, 0]
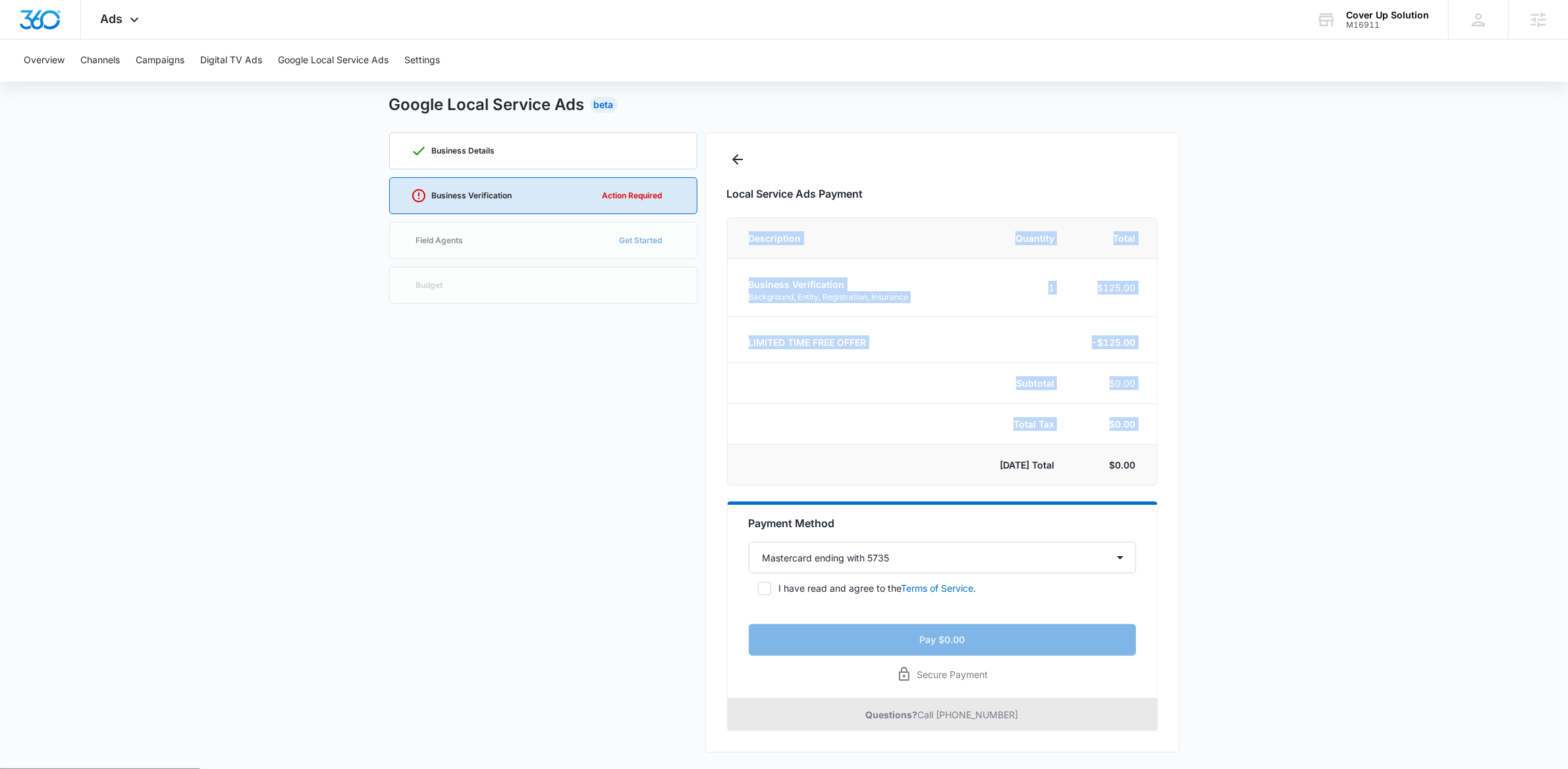
drag, startPoint x: 1080, startPoint y: 463, endPoint x: 1219, endPoint y: 478, distance: 139.8
click at [1220, 472] on main "Google Local Service Ads Beta Business Details Business Verification Action Req…" at bounding box center [784, 430] width 1568 height 675
click at [760, 589] on icon at bounding box center [765, 589] width 12 height 12
click at [758, 589] on input "I have read and agree to the Terms of Service ." at bounding box center [754, 589] width 10 height 10
checkbox input "true"
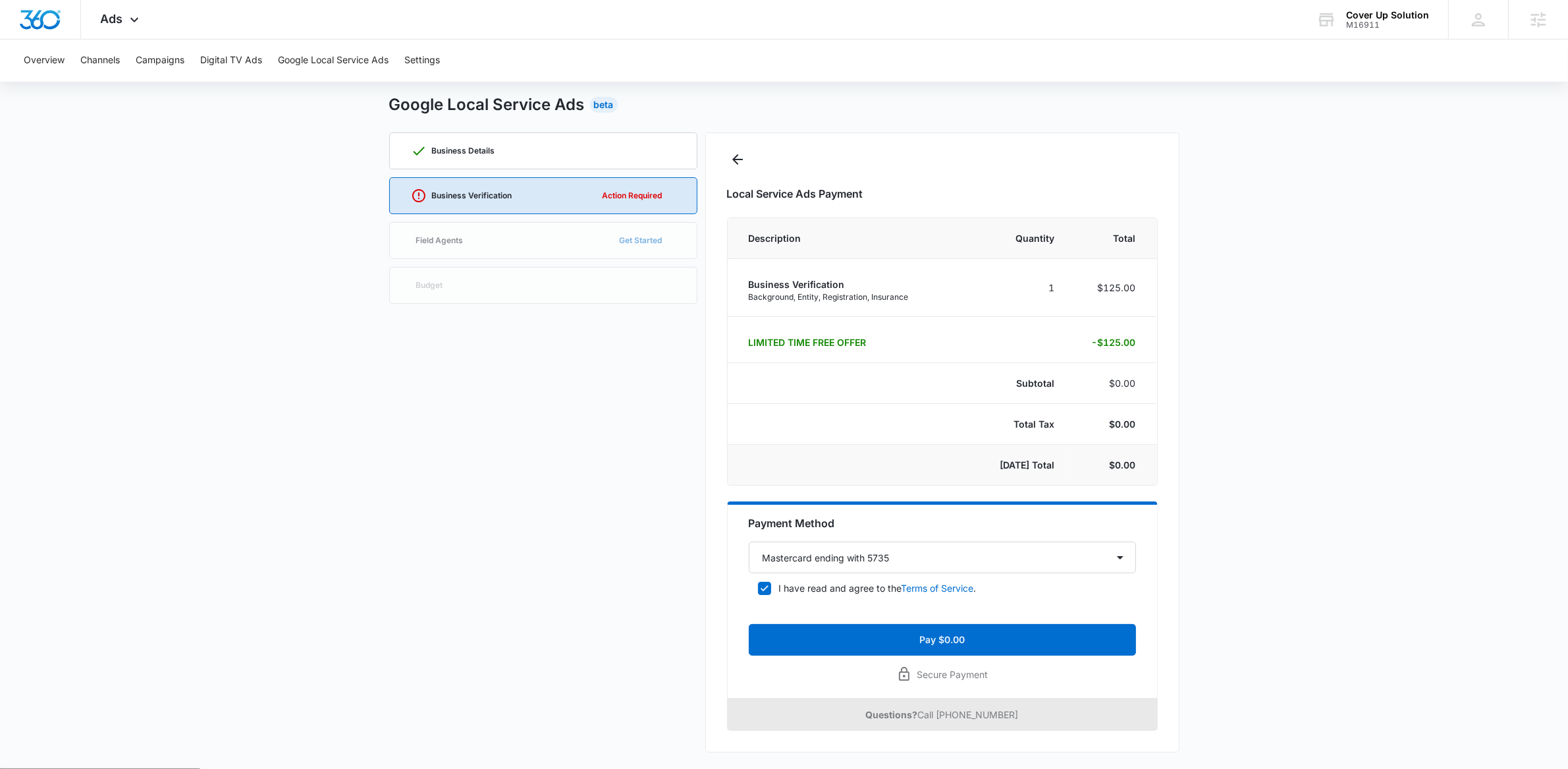
click at [958, 665] on div "Payment Method Select a payment method Mastercard ending with 5735 Mastercard e…" at bounding box center [942, 600] width 431 height 197
click at [999, 646] on button "Pay $0.00" at bounding box center [943, 639] width 387 height 32
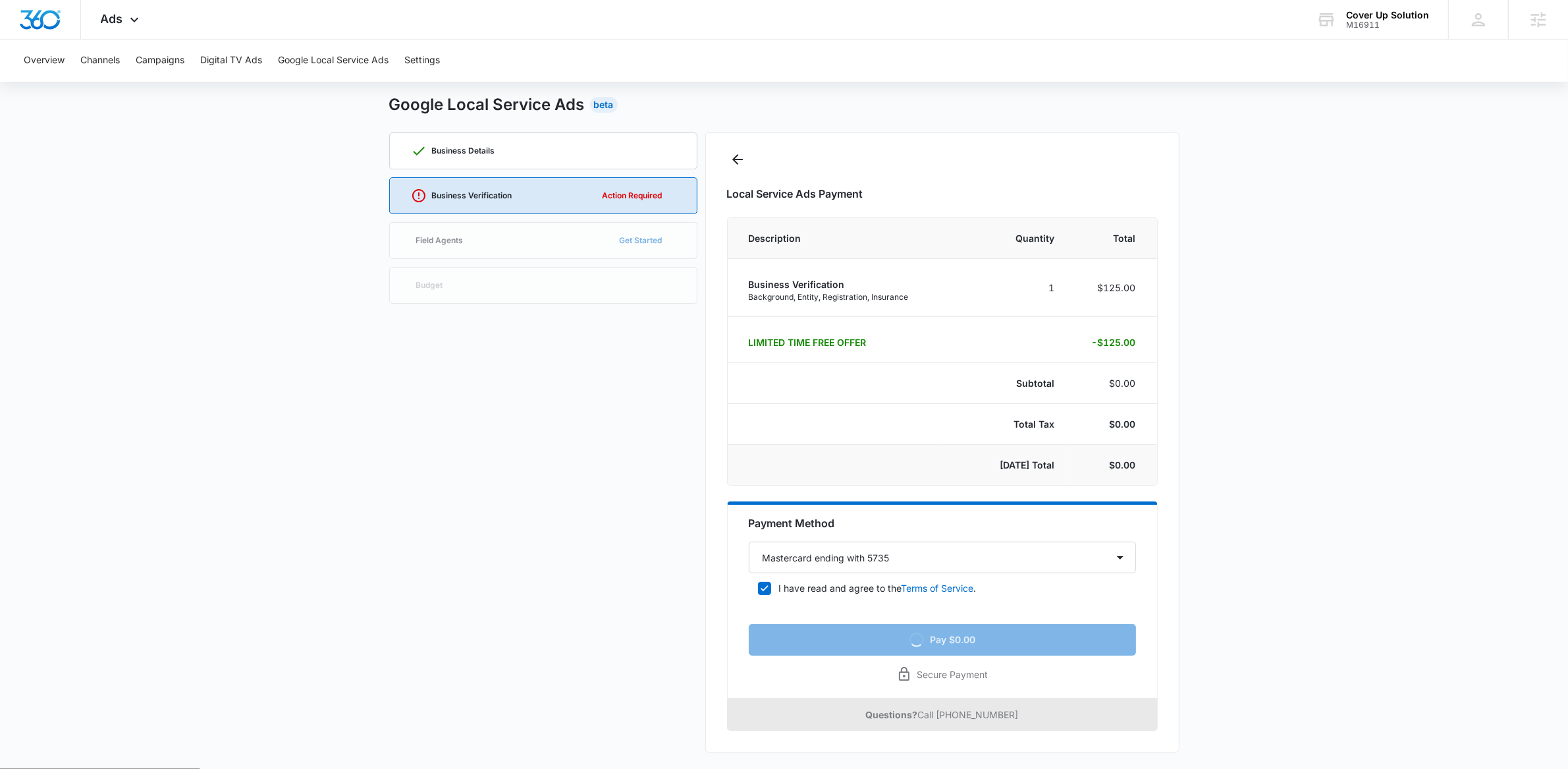
scroll to position [0, 0]
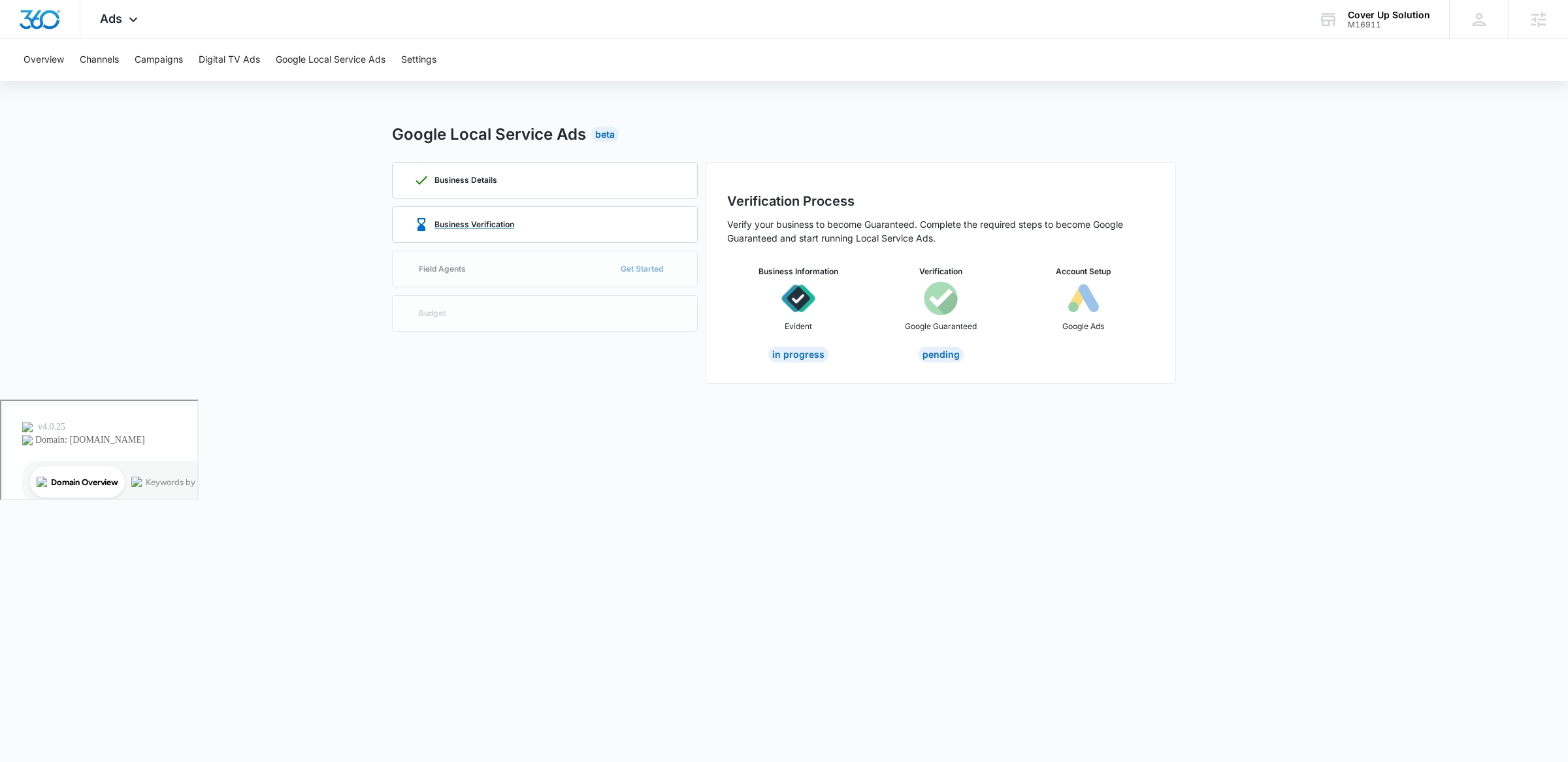
click at [478, 221] on p "Business Verification" at bounding box center [474, 225] width 80 height 8
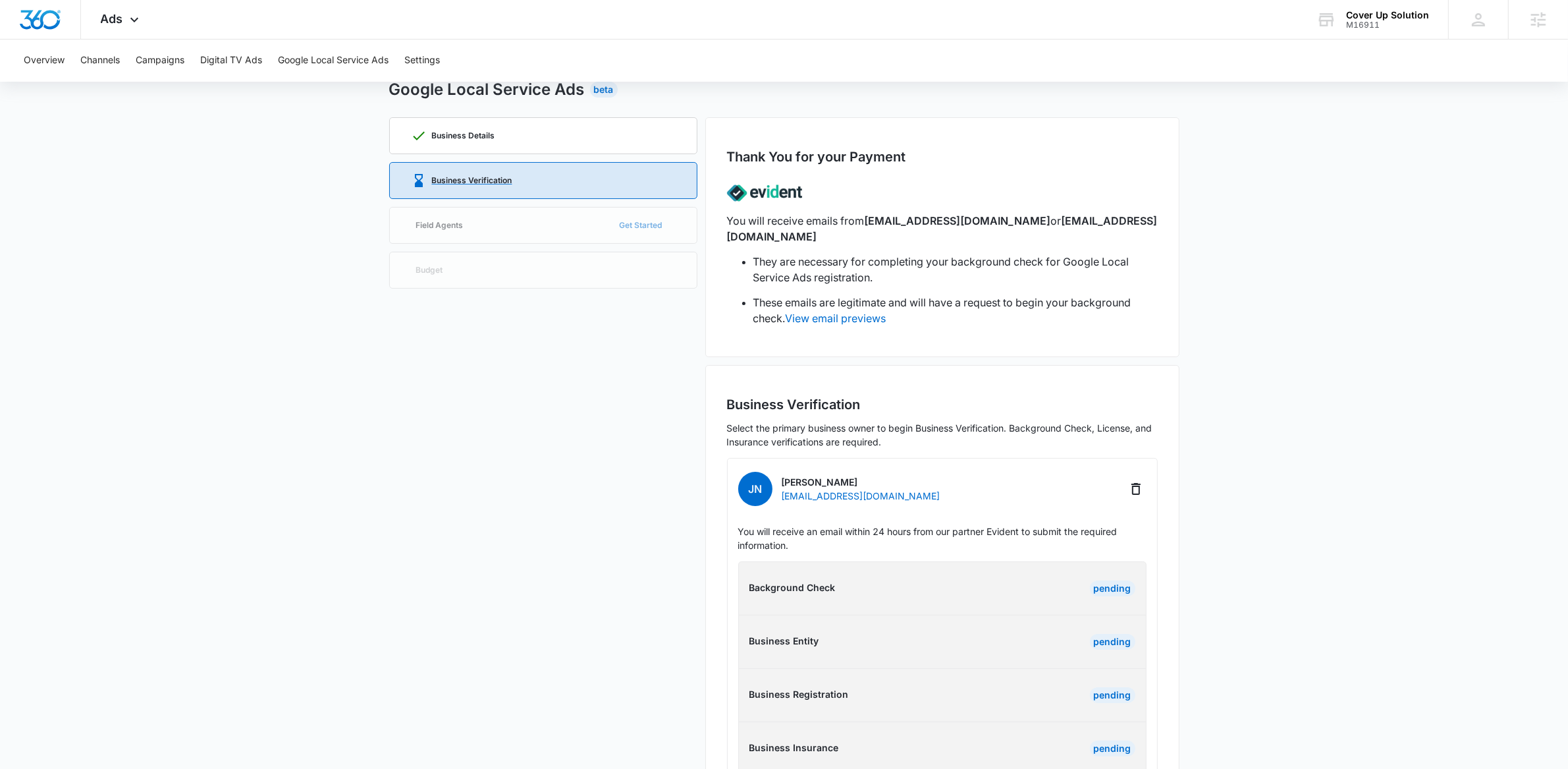
scroll to position [86, 0]
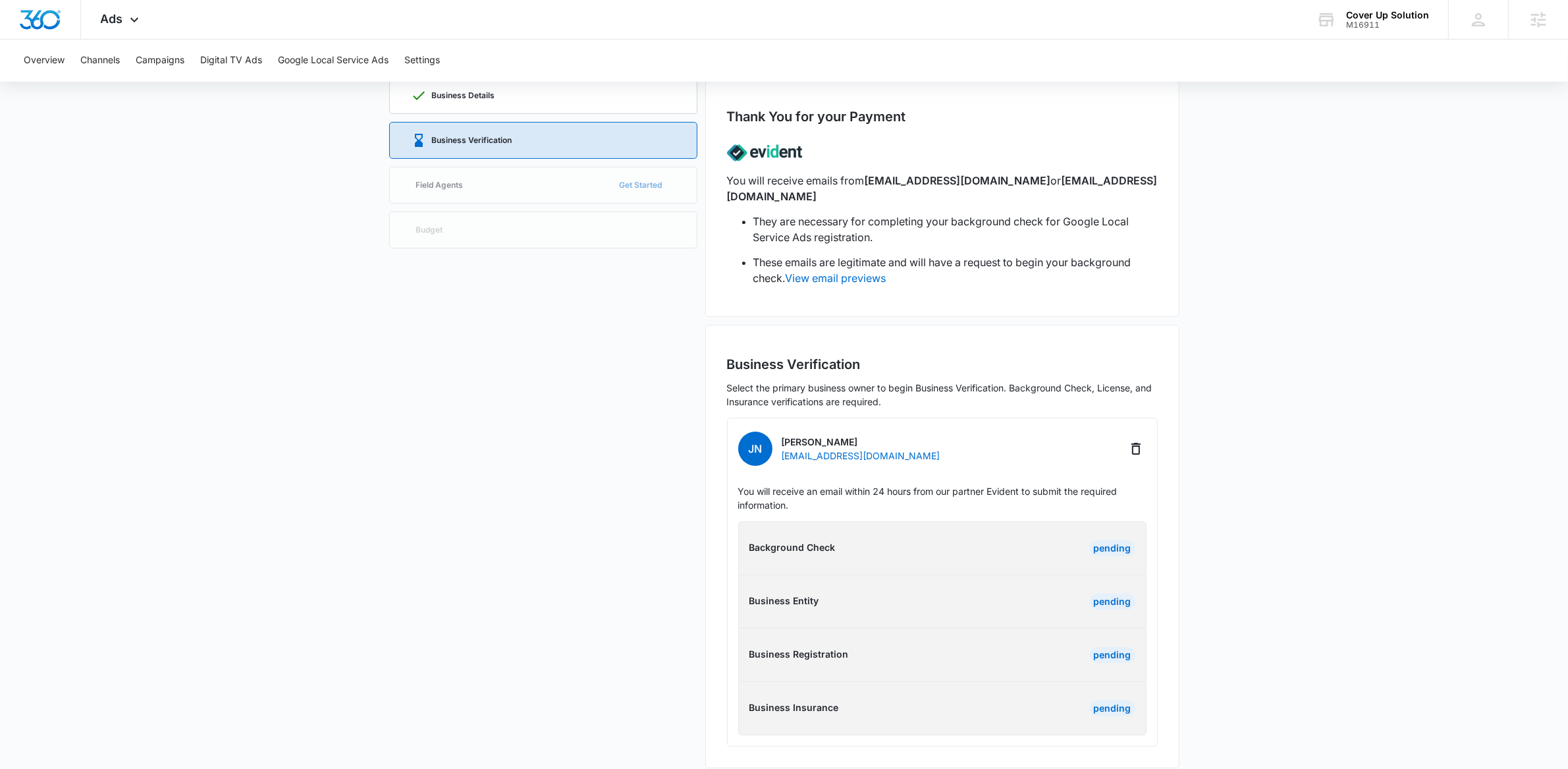
drag, startPoint x: 847, startPoint y: 682, endPoint x: 841, endPoint y: 698, distance: 17.1
click at [839, 692] on div "Background Check Pending Business Entity Pending Business Registration Pending …" at bounding box center [943, 628] width 408 height 214
click at [845, 700] on p "Business Insurance" at bounding box center [843, 707] width 189 height 14
drag, startPoint x: 842, startPoint y: 694, endPoint x: 732, endPoint y: 528, distance: 199.1
click at [739, 528] on div "Background Check Pending Business Entity Pending Business Registration Pending …" at bounding box center [943, 628] width 408 height 214
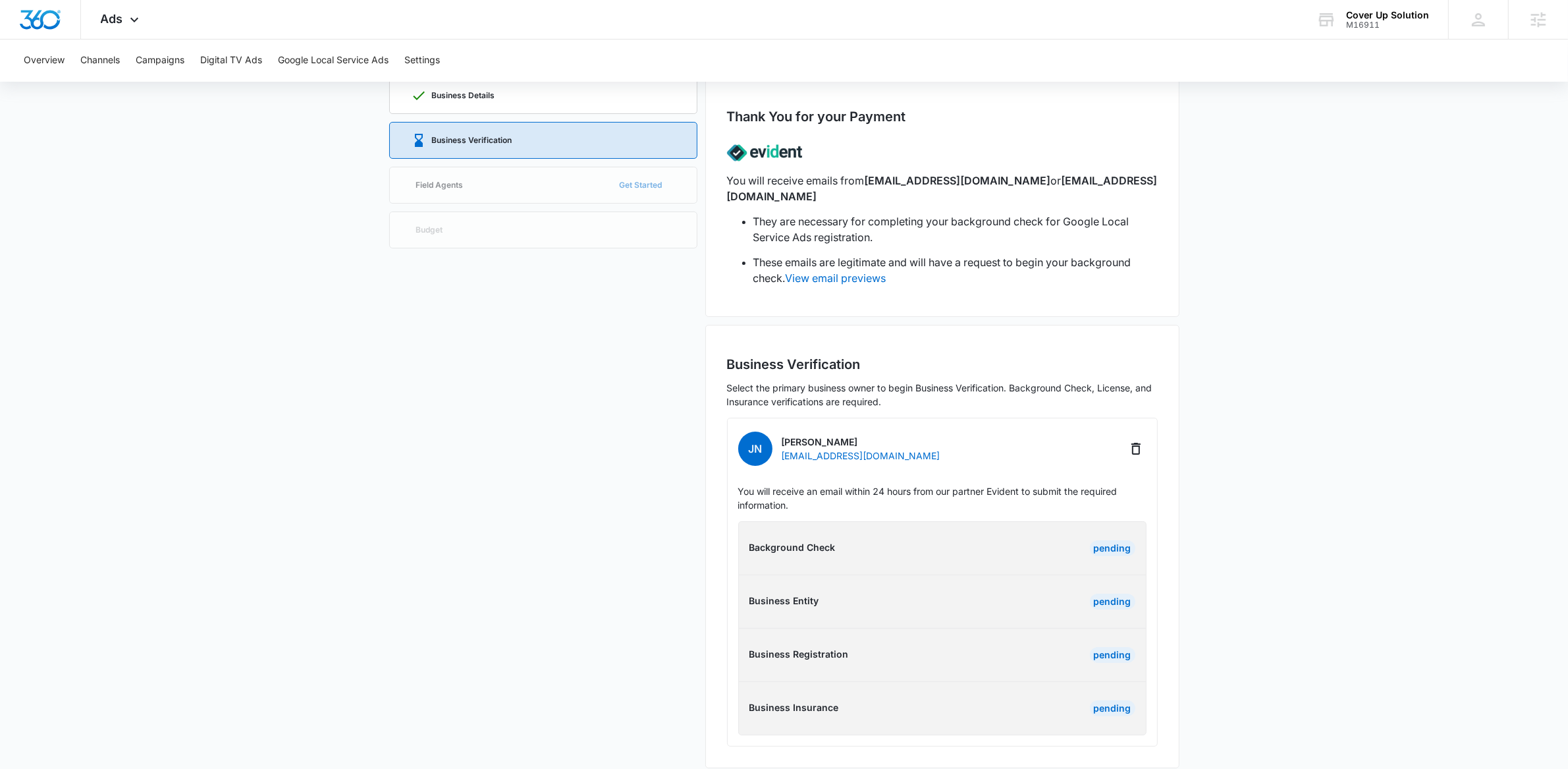
click at [1306, 573] on main "Google Local Service Ads Beta Business Details Business Verification Field Agen…" at bounding box center [784, 411] width 1568 height 747
drag, startPoint x: 822, startPoint y: 156, endPoint x: 744, endPoint y: 149, distance: 78.3
click at [744, 149] on div at bounding box center [942, 152] width 431 height 40
click at [809, 168] on div at bounding box center [942, 152] width 431 height 40
drag, startPoint x: 870, startPoint y: 181, endPoint x: 994, endPoint y: 178, distance: 124.0
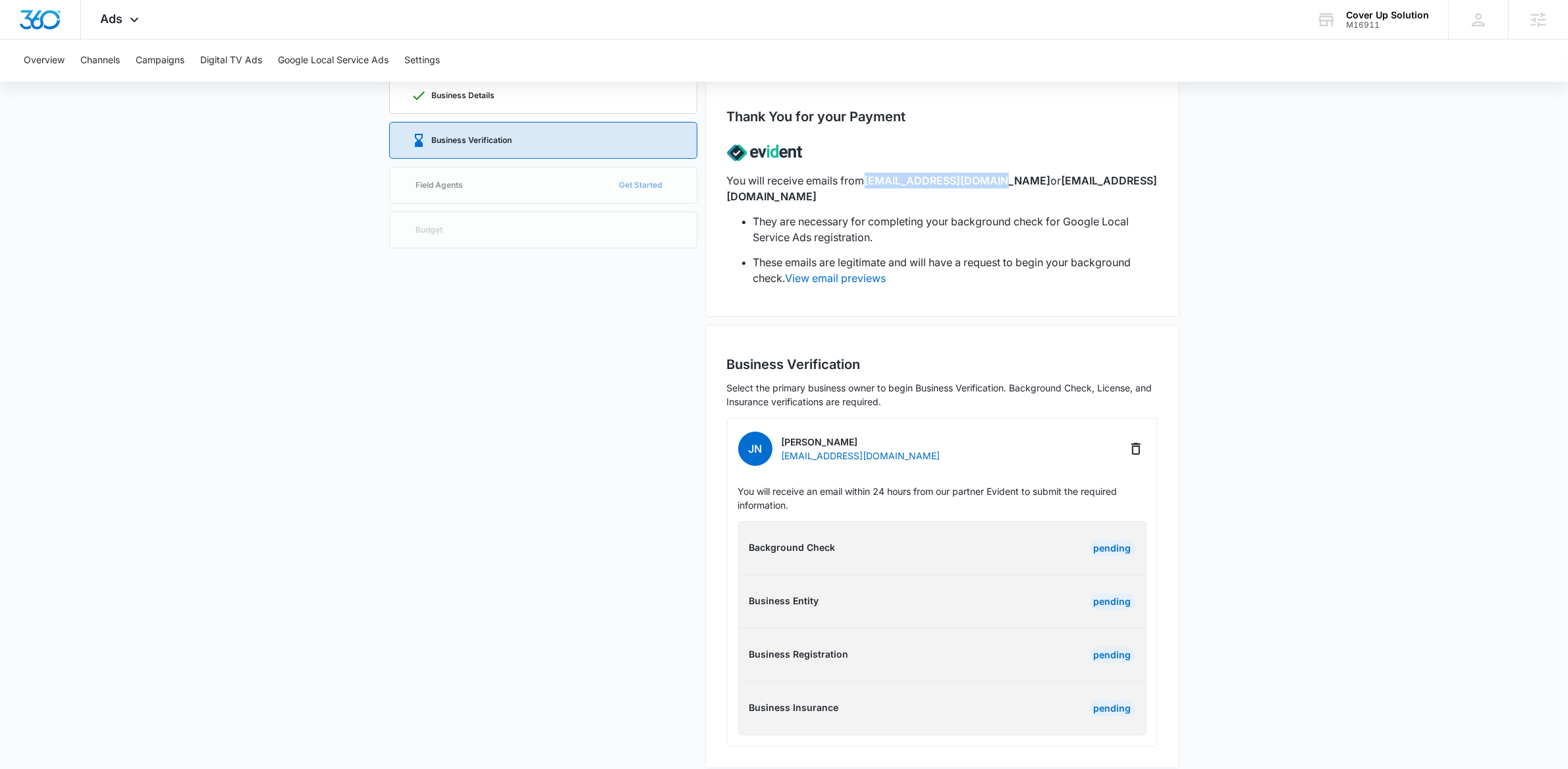
click at [994, 178] on span "no-reply@evidentid.com" at bounding box center [957, 181] width 187 height 14
click at [1372, 20] on div "M16911" at bounding box center [1388, 25] width 83 height 10
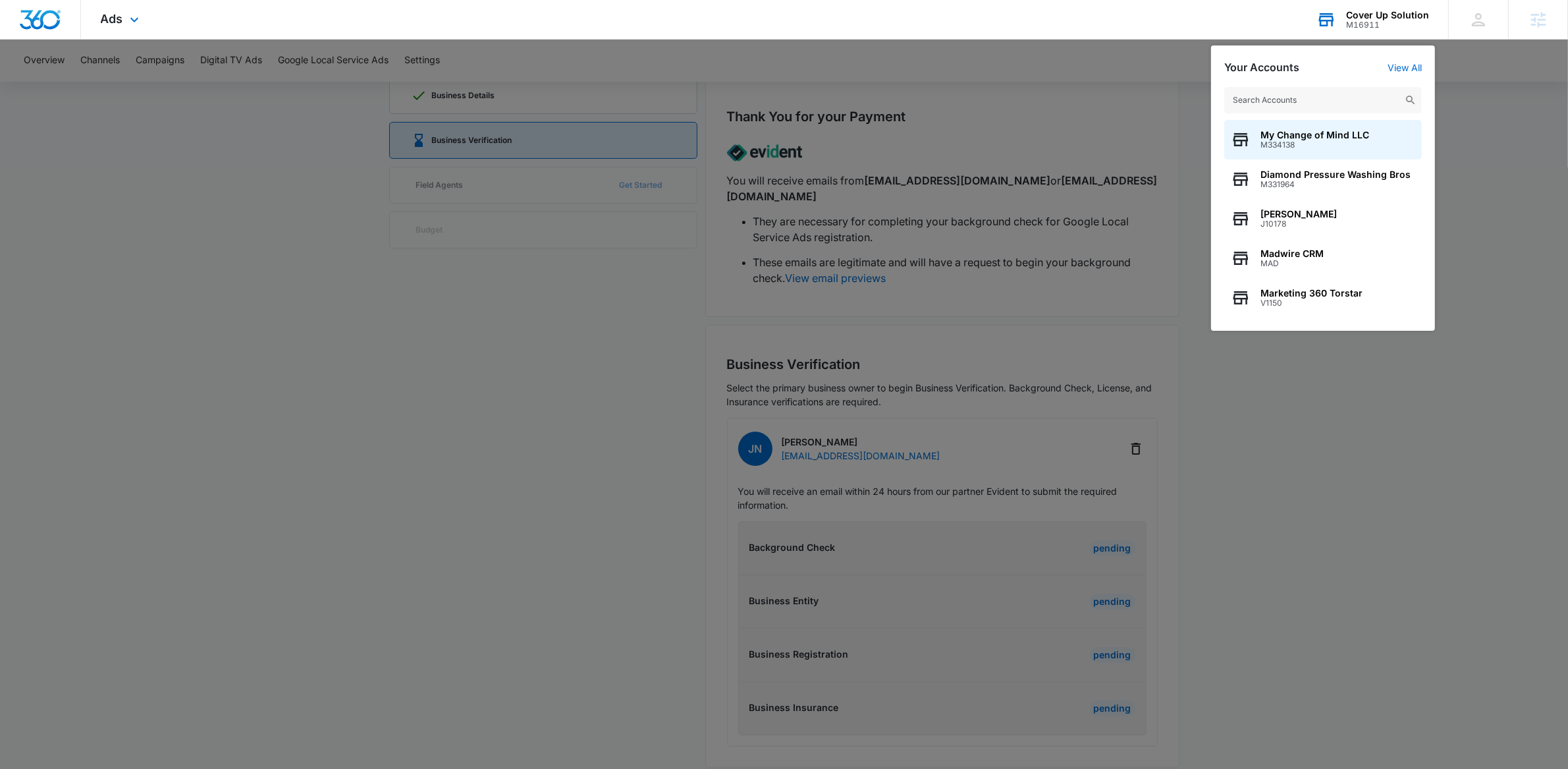
click at [1309, 95] on input "text" at bounding box center [1323, 100] width 197 height 26
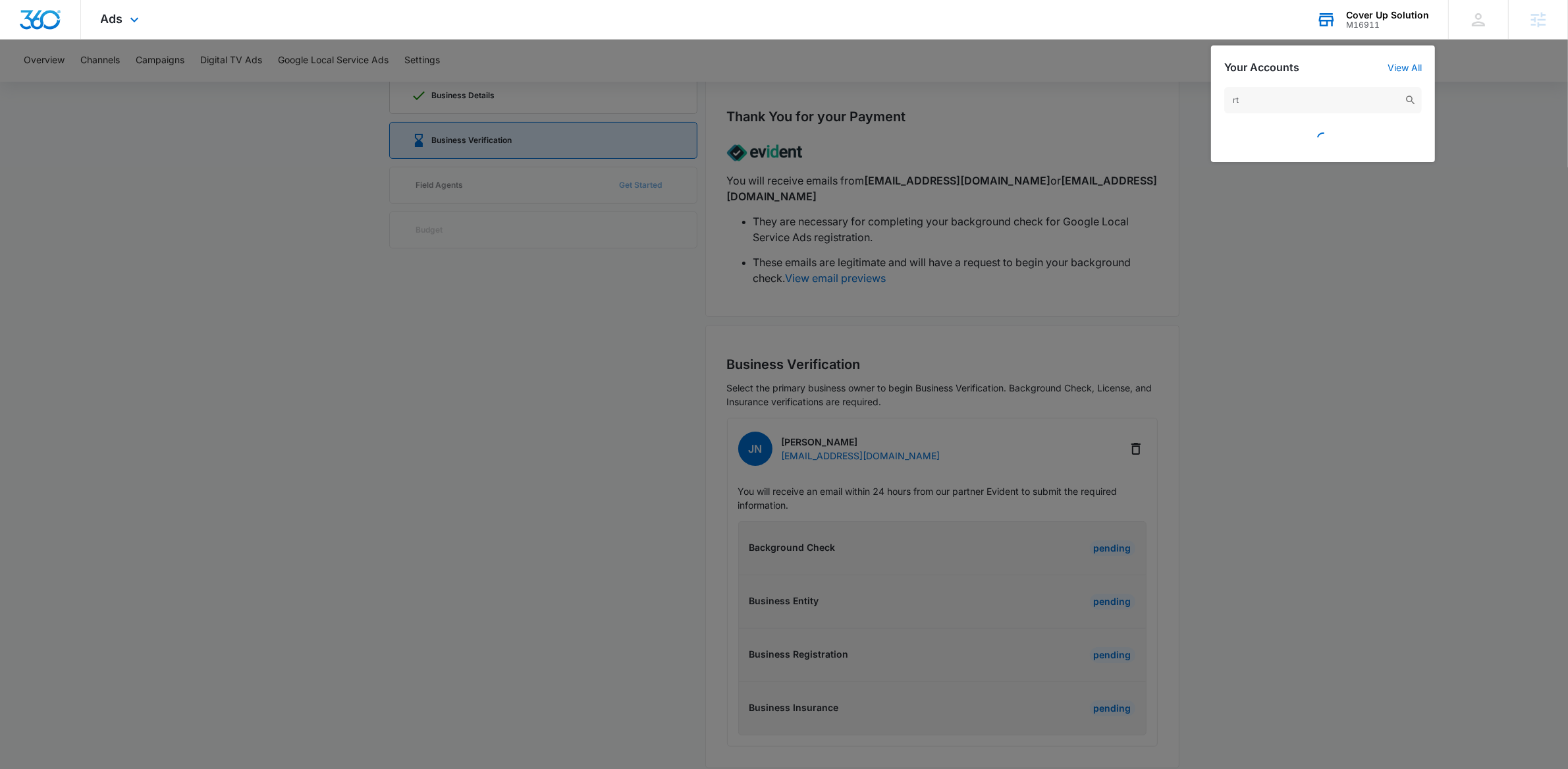
type input "r"
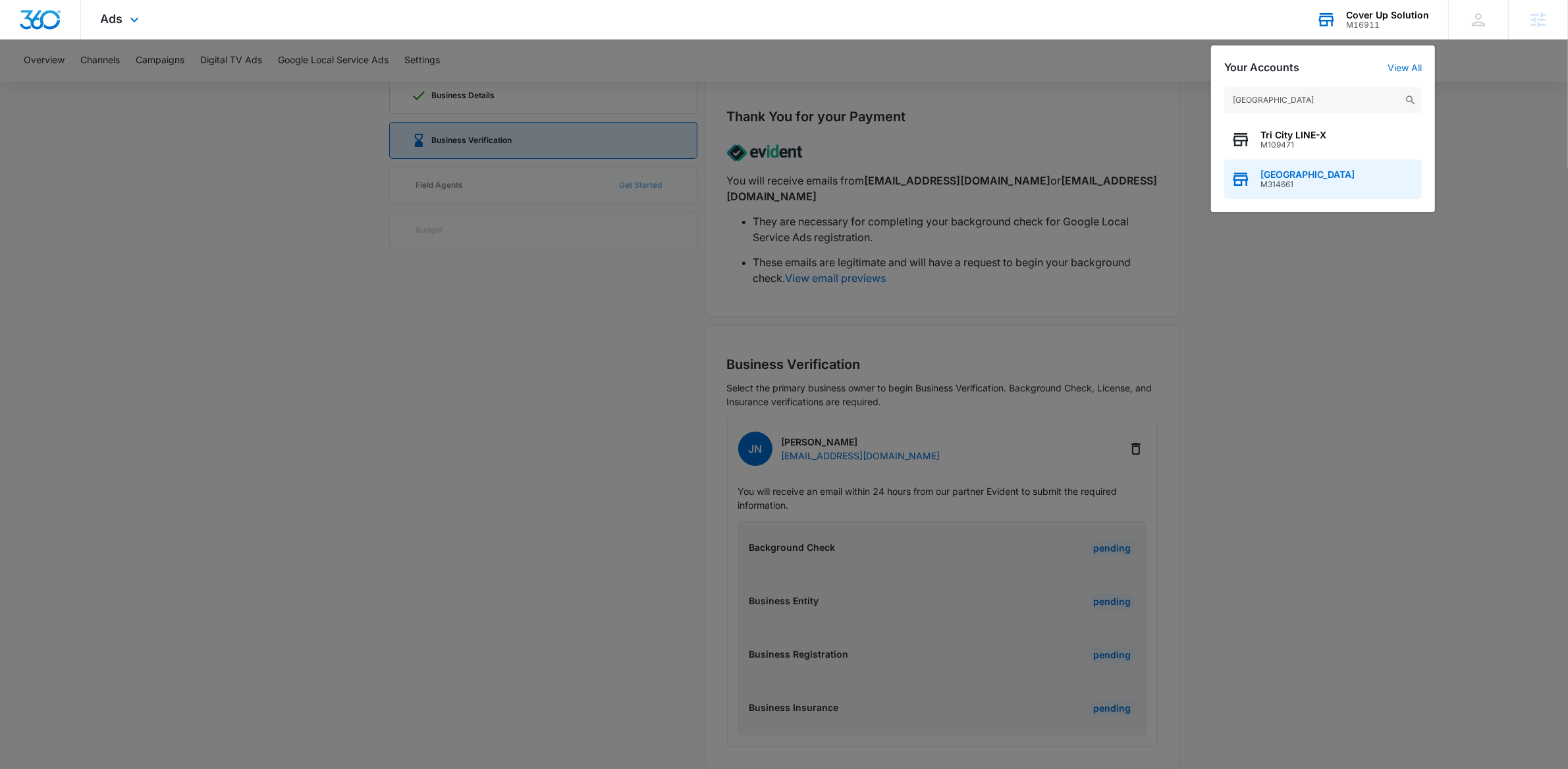
type input "tri city"
click at [1272, 170] on span "Tri City" at bounding box center [1307, 174] width 94 height 11
click at [1267, 174] on span "Tri City" at bounding box center [1307, 174] width 94 height 11
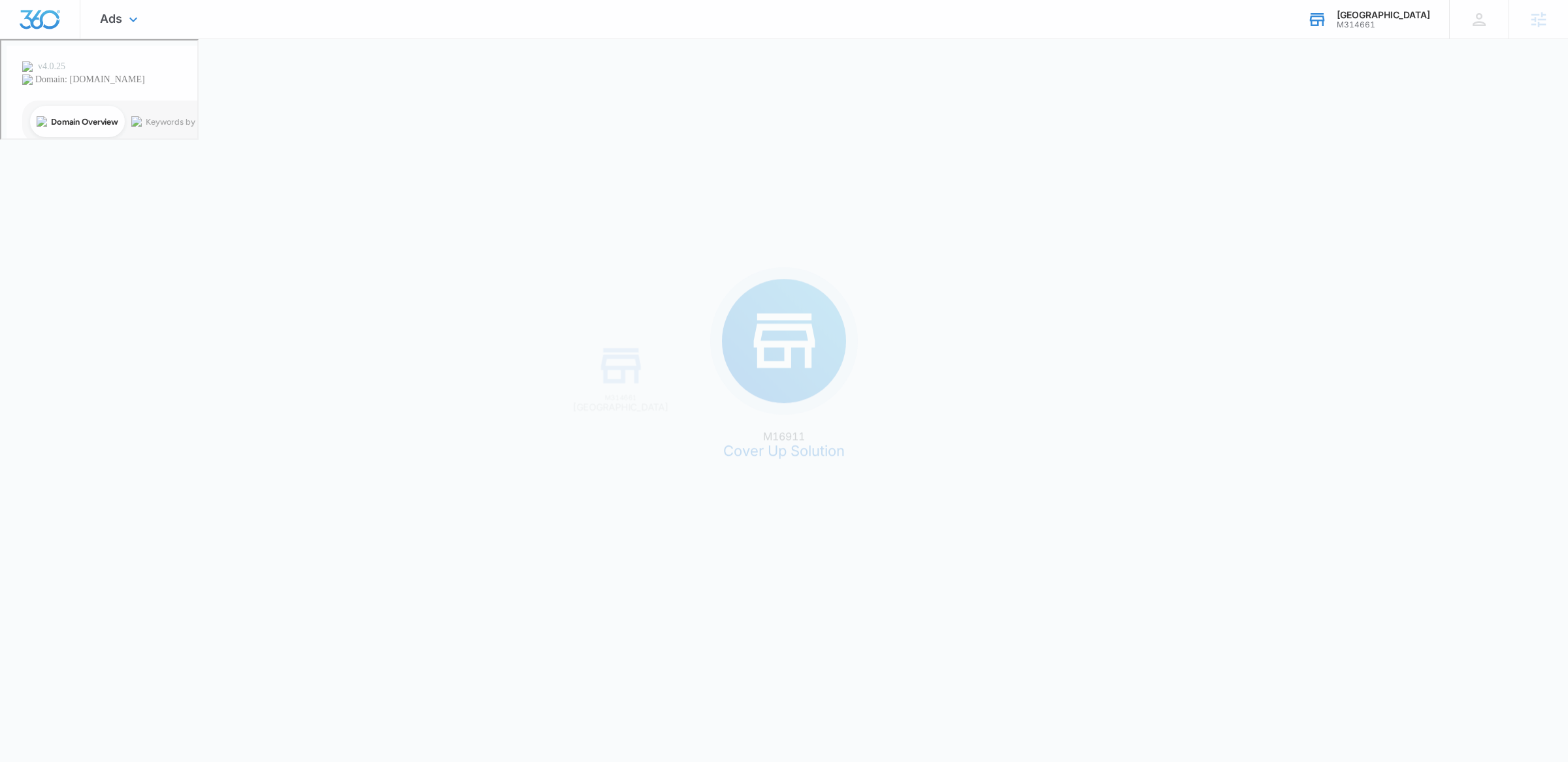
click at [1223, 177] on div "M16911 Cover Up Solution M314661 Tri City" at bounding box center [784, 381] width 1568 height 762
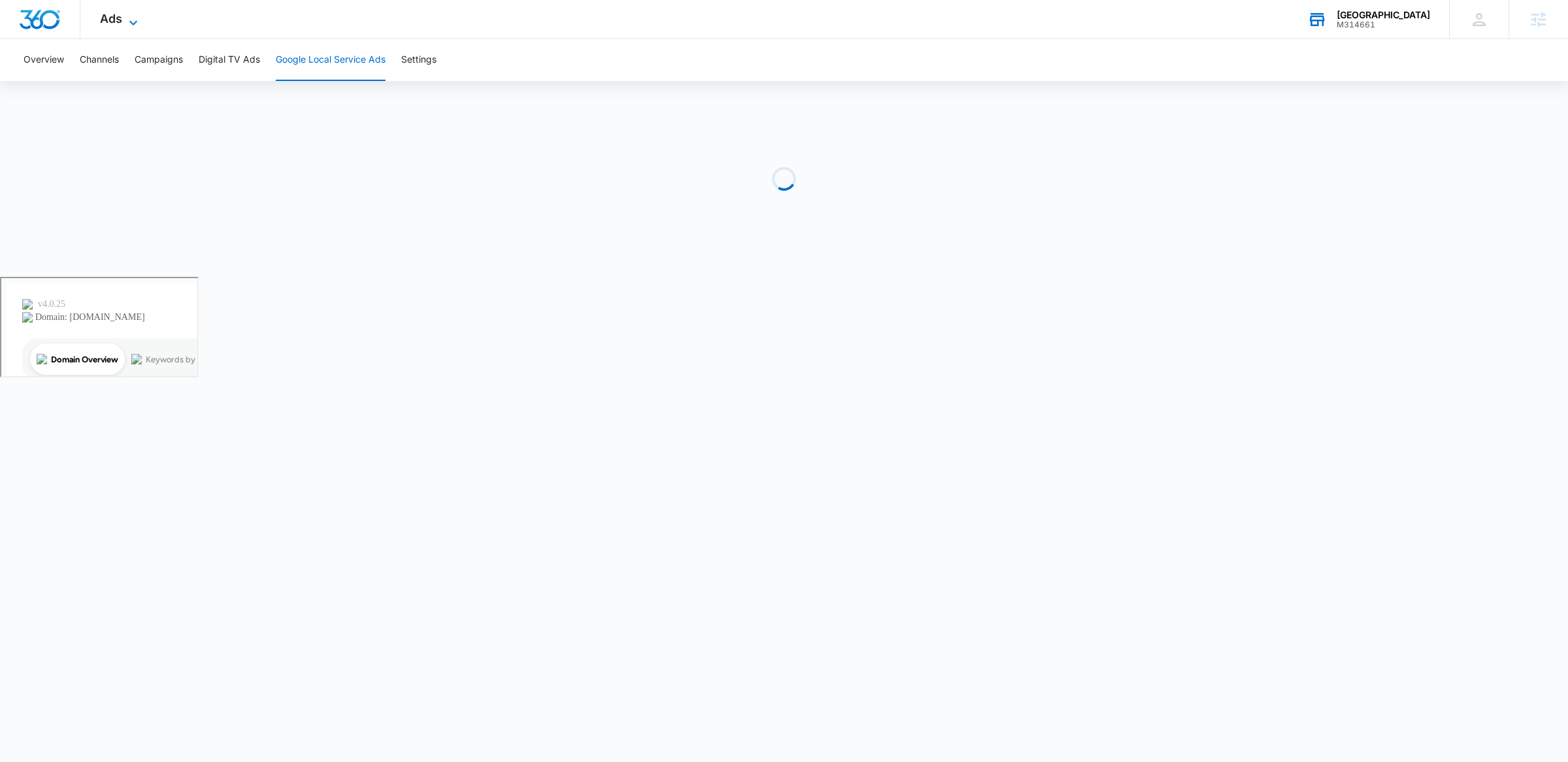
click at [106, 15] on span "Ads" at bounding box center [110, 18] width 22 height 13
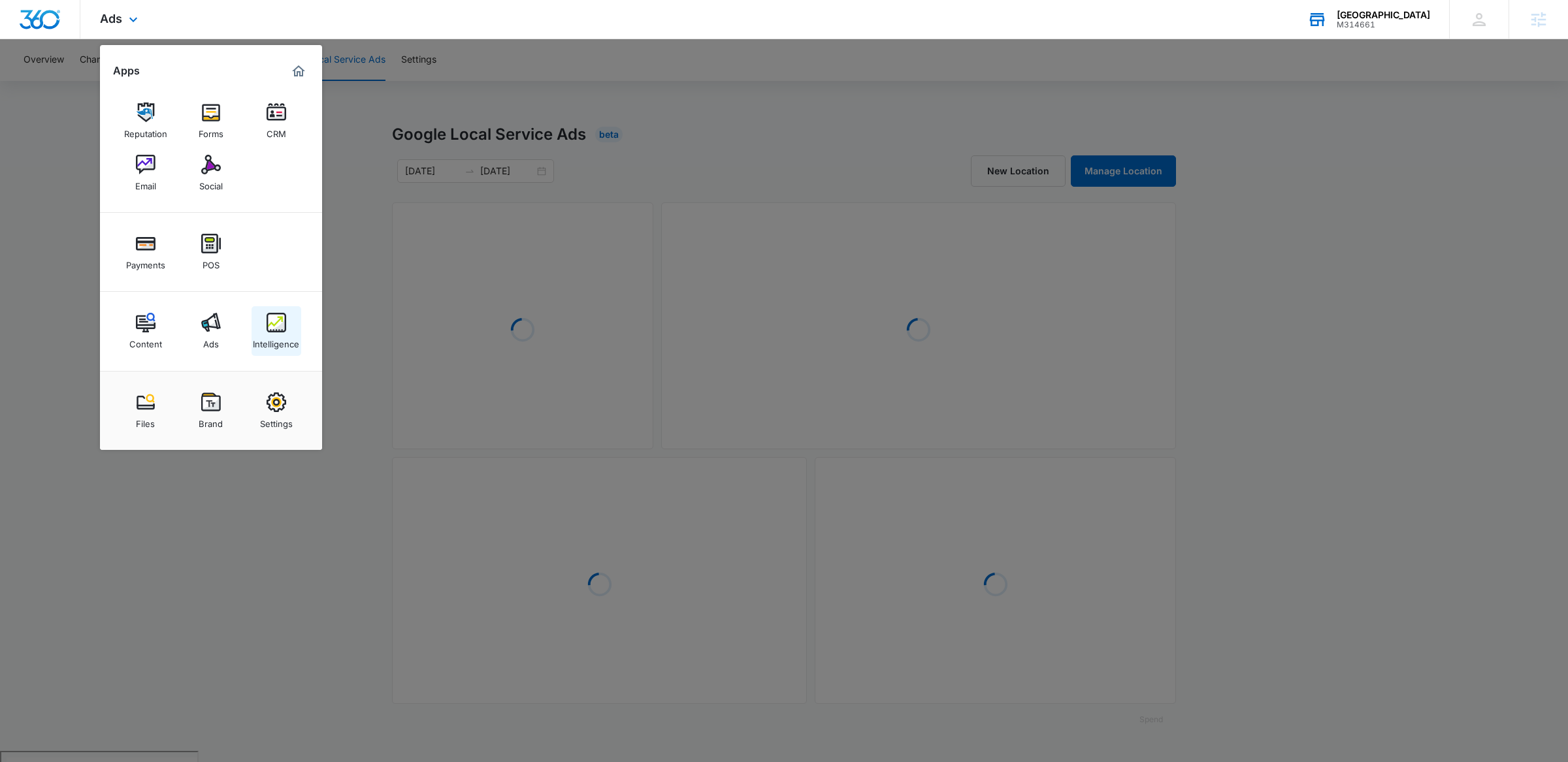
click at [256, 332] on div "Intelligence" at bounding box center [276, 341] width 46 height 17
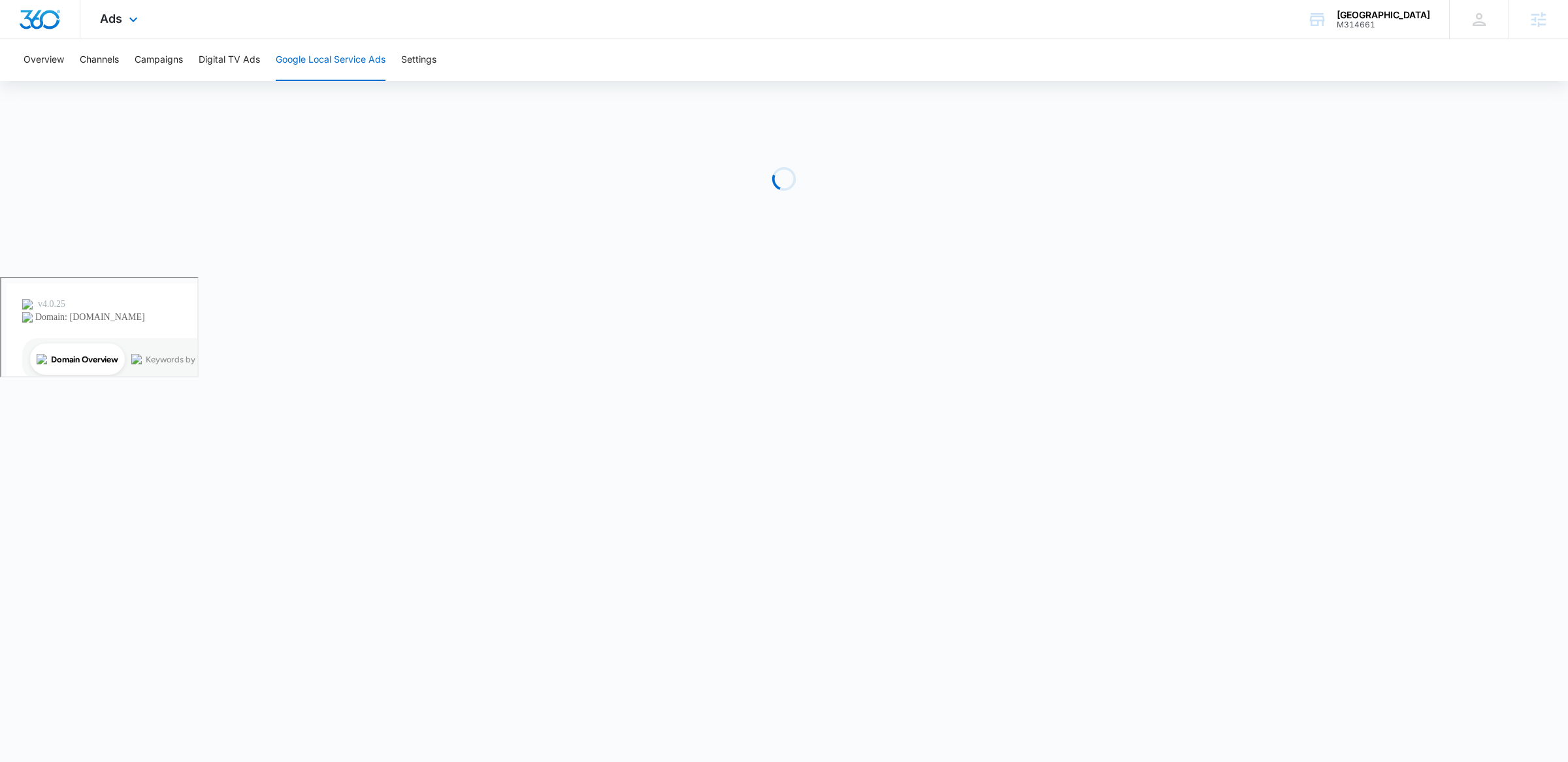
click at [134, 12] on div "Ads Apps Reputation Forms CRM Email Social Payments POS Content Ads Intelligenc…" at bounding box center [121, 19] width 81 height 38
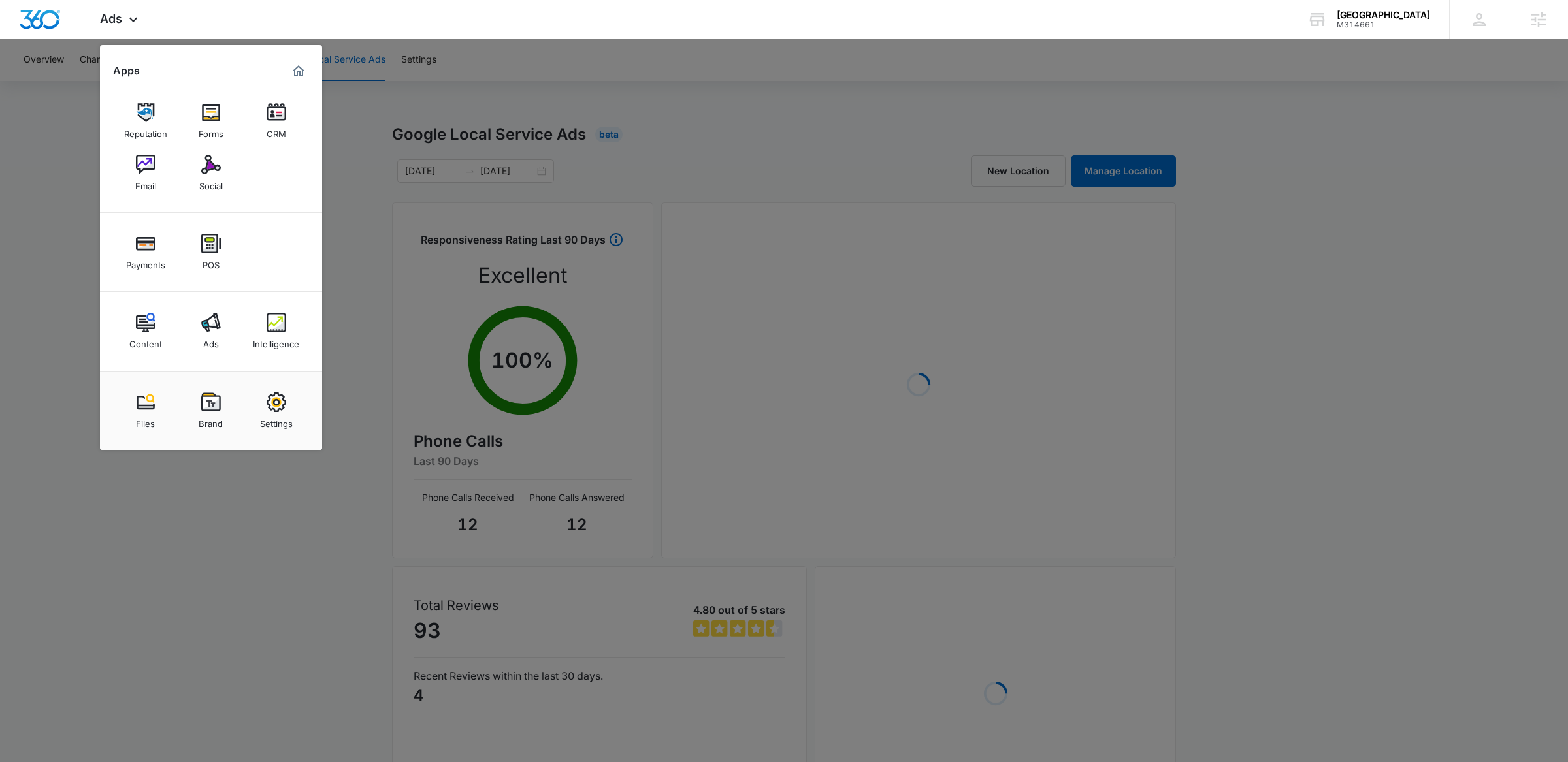
drag, startPoint x: 141, startPoint y: 334, endPoint x: 363, endPoint y: 210, distance: 254.3
click at [141, 333] on div "Content" at bounding box center [146, 341] width 33 height 17
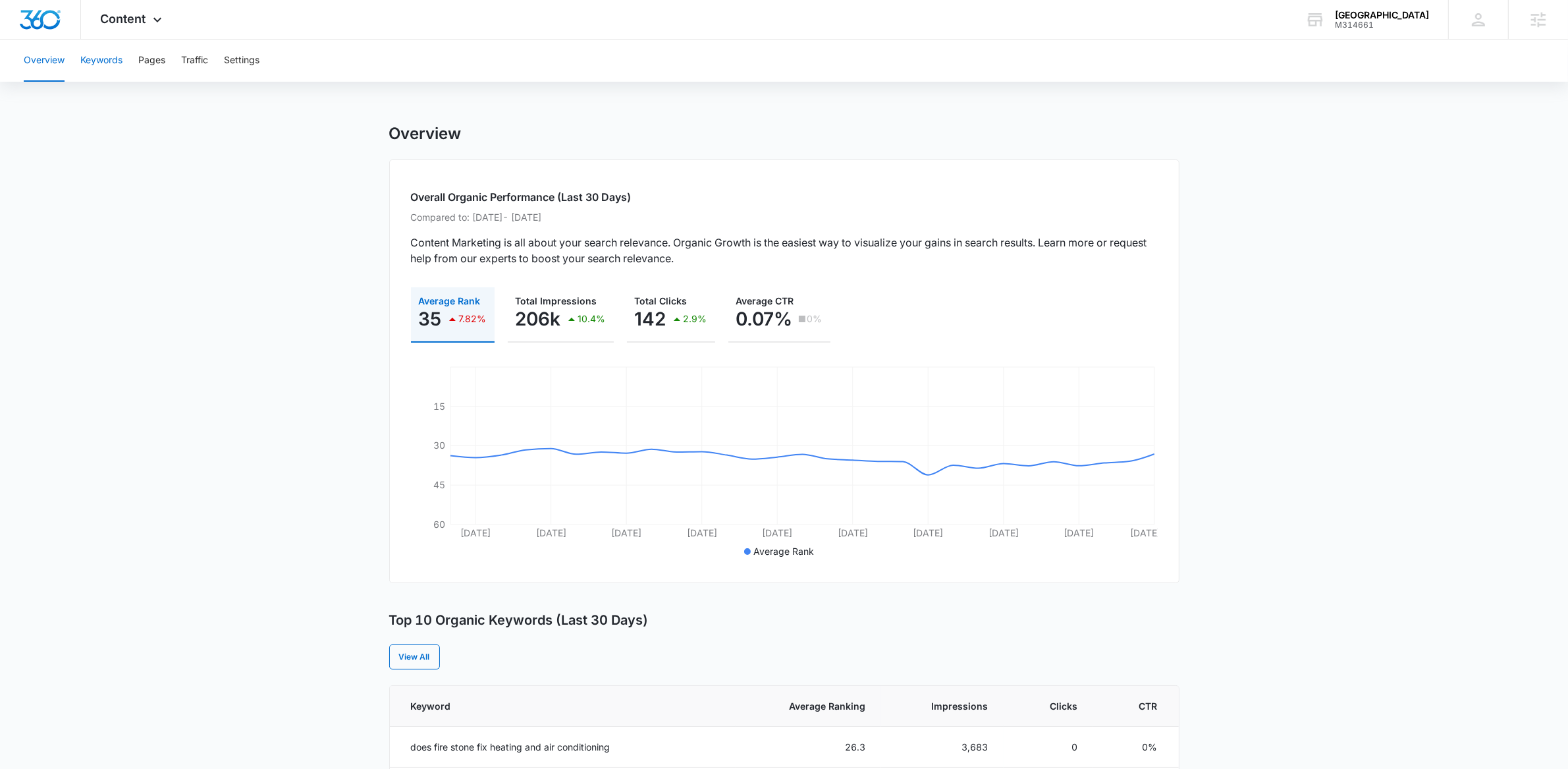
click at [112, 61] on button "Keywords" at bounding box center [102, 61] width 43 height 43
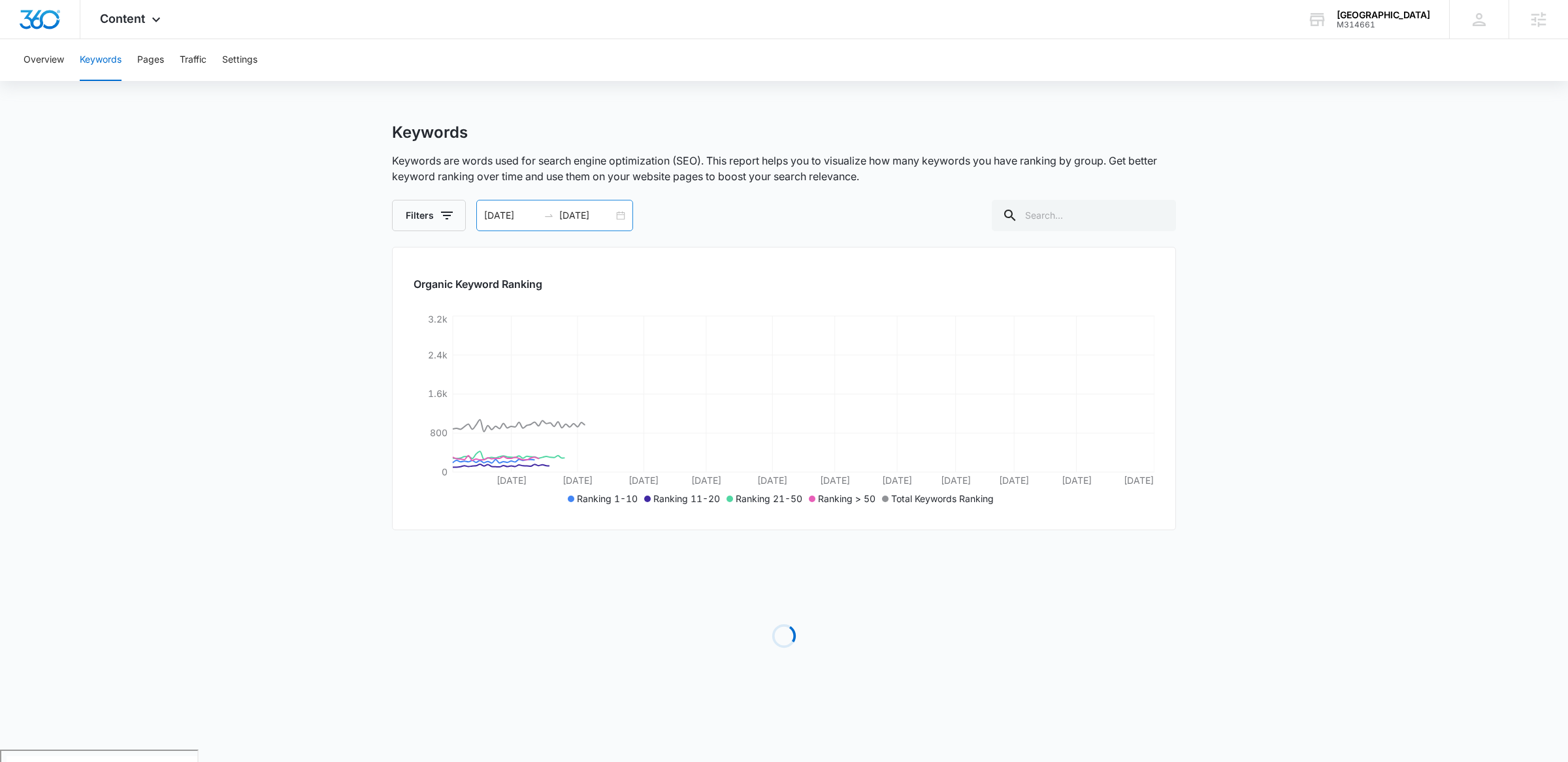
click at [618, 212] on div "02/26/2025 08/25/2025" at bounding box center [554, 215] width 157 height 32
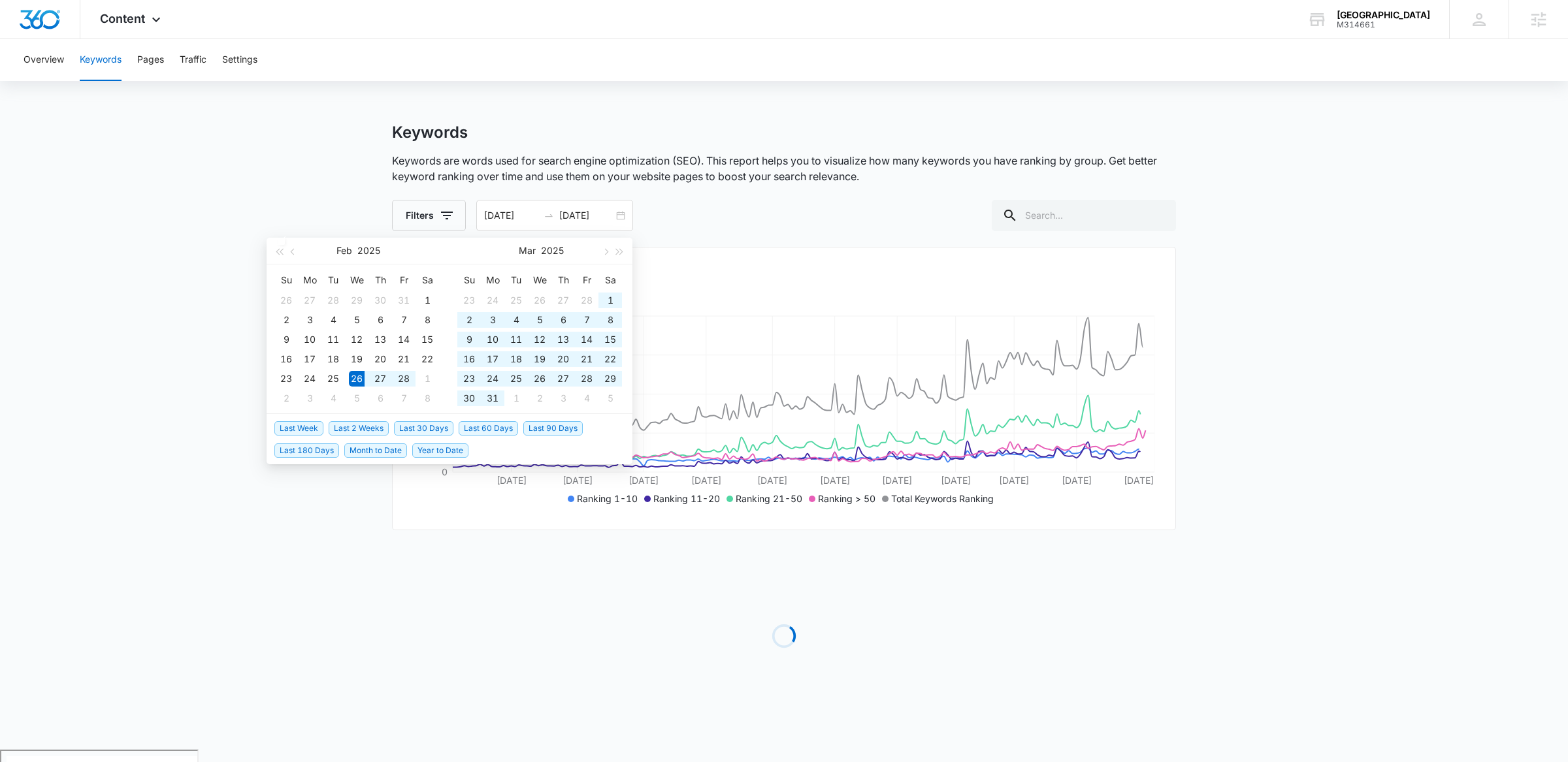
click at [906, 175] on p "Keywords are words used for search engine optimization (SEO). This report helps…" at bounding box center [784, 168] width 784 height 32
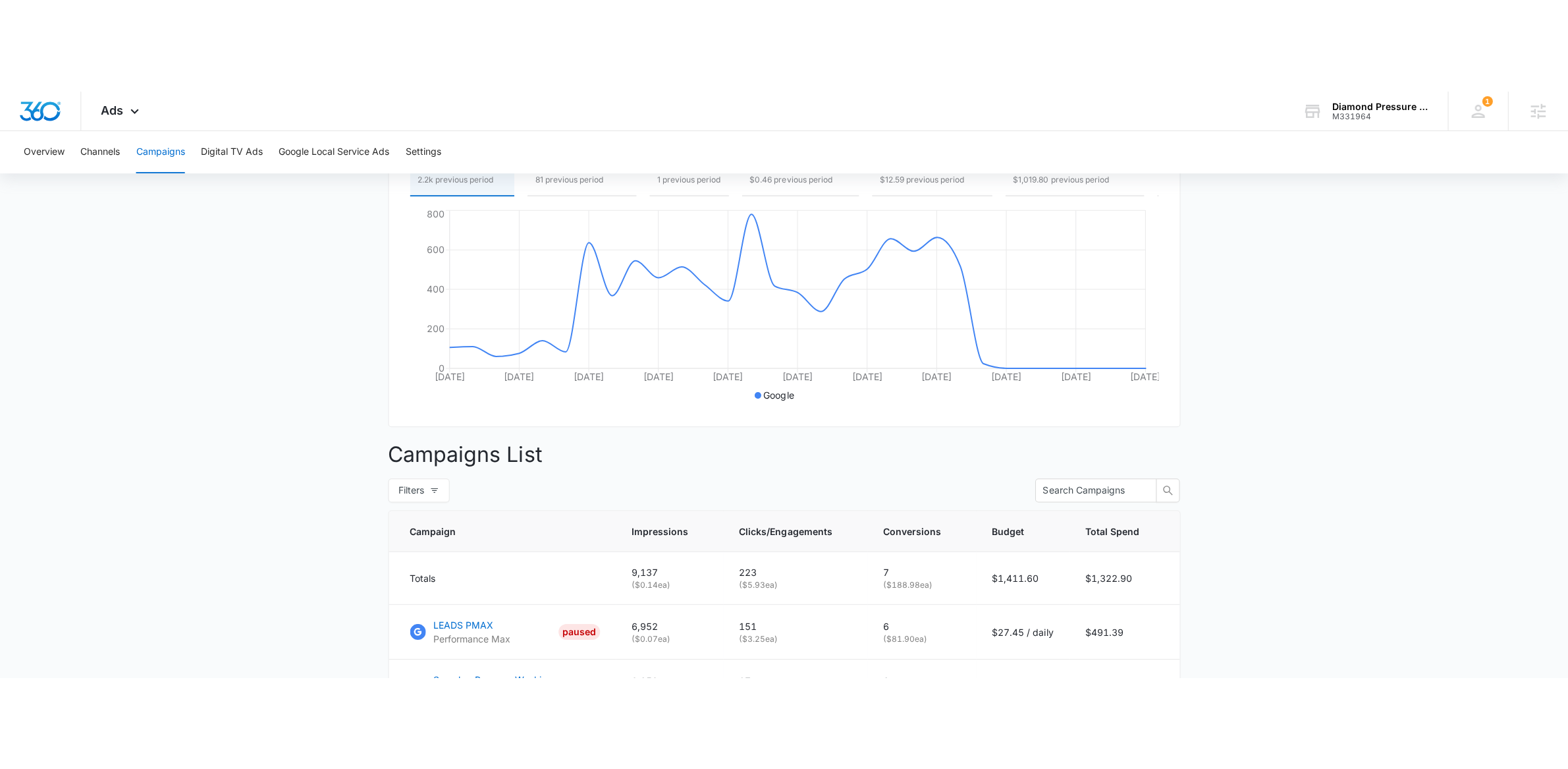
scroll to position [223, 0]
